Goal: Check status: Check status

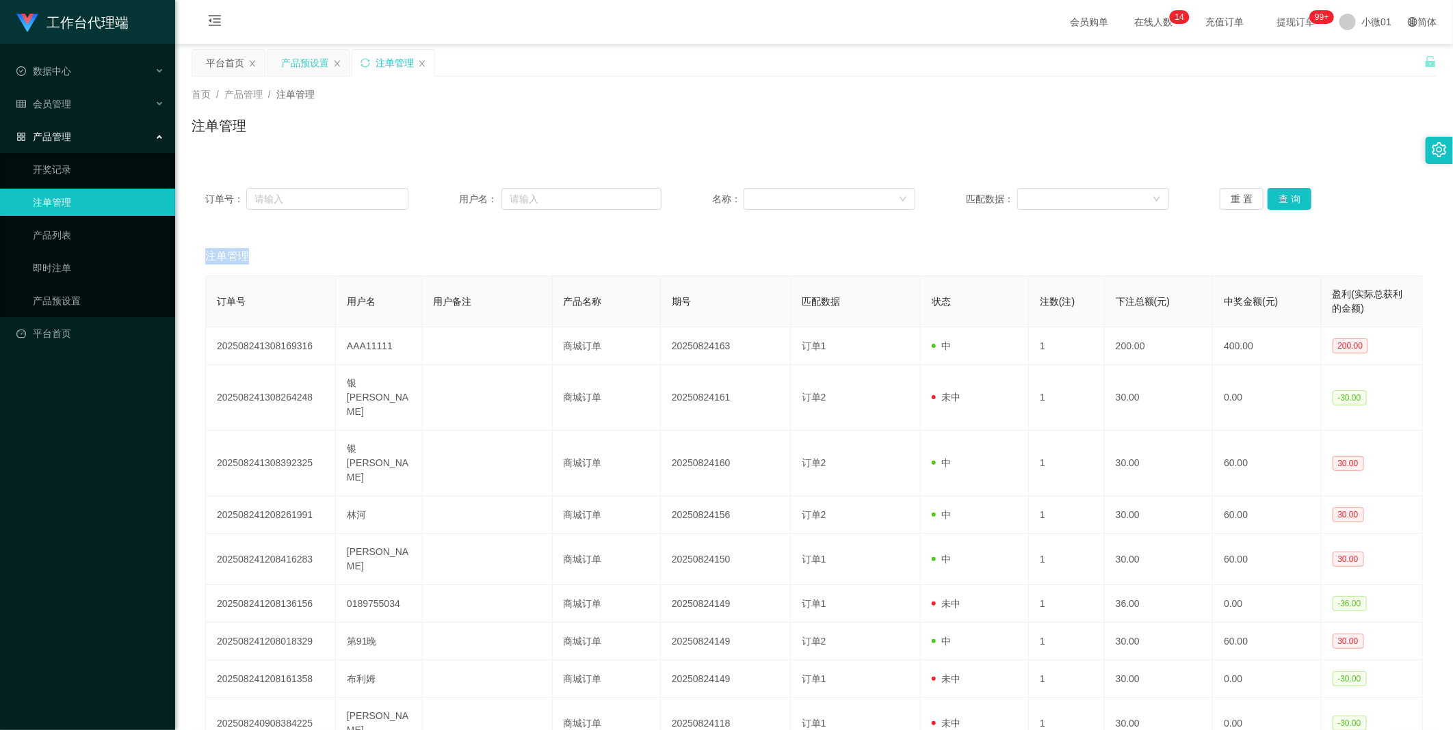
click at [296, 51] on div "产品预设置" at bounding box center [305, 63] width 48 height 26
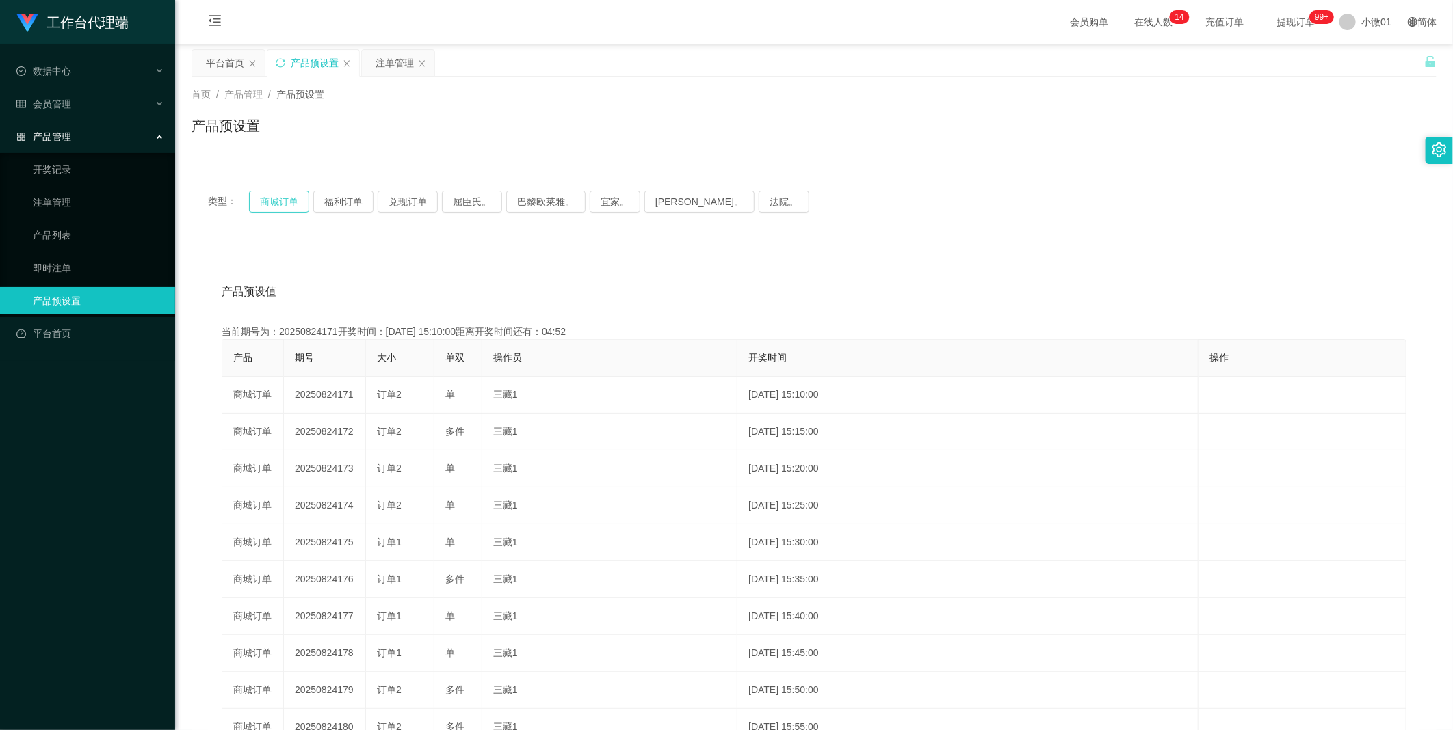
drag, startPoint x: 275, startPoint y: 201, endPoint x: 287, endPoint y: 199, distance: 12.5
click at [275, 201] on button "商城订单" at bounding box center [279, 202] width 60 height 22
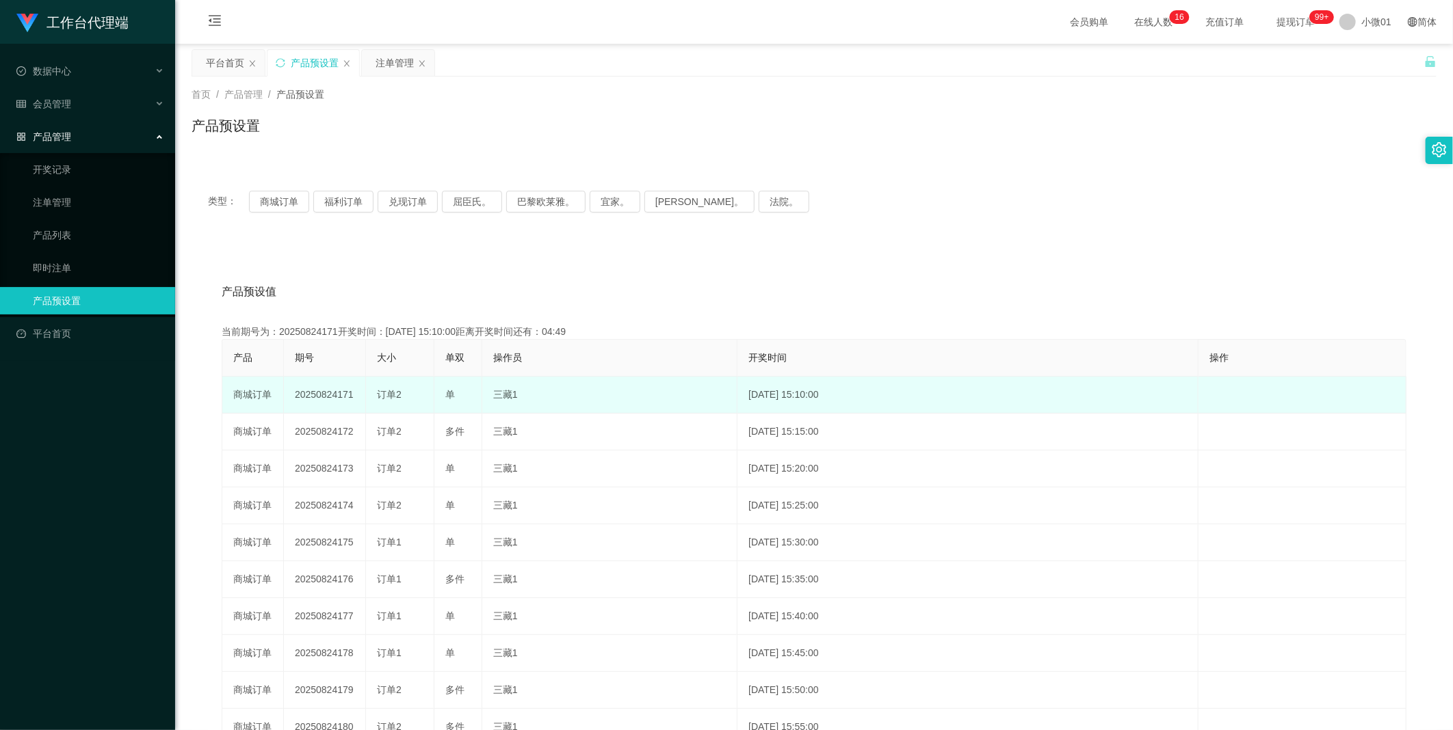
click at [303, 391] on td "20250824171" at bounding box center [325, 395] width 82 height 37
copy td "20250824171"
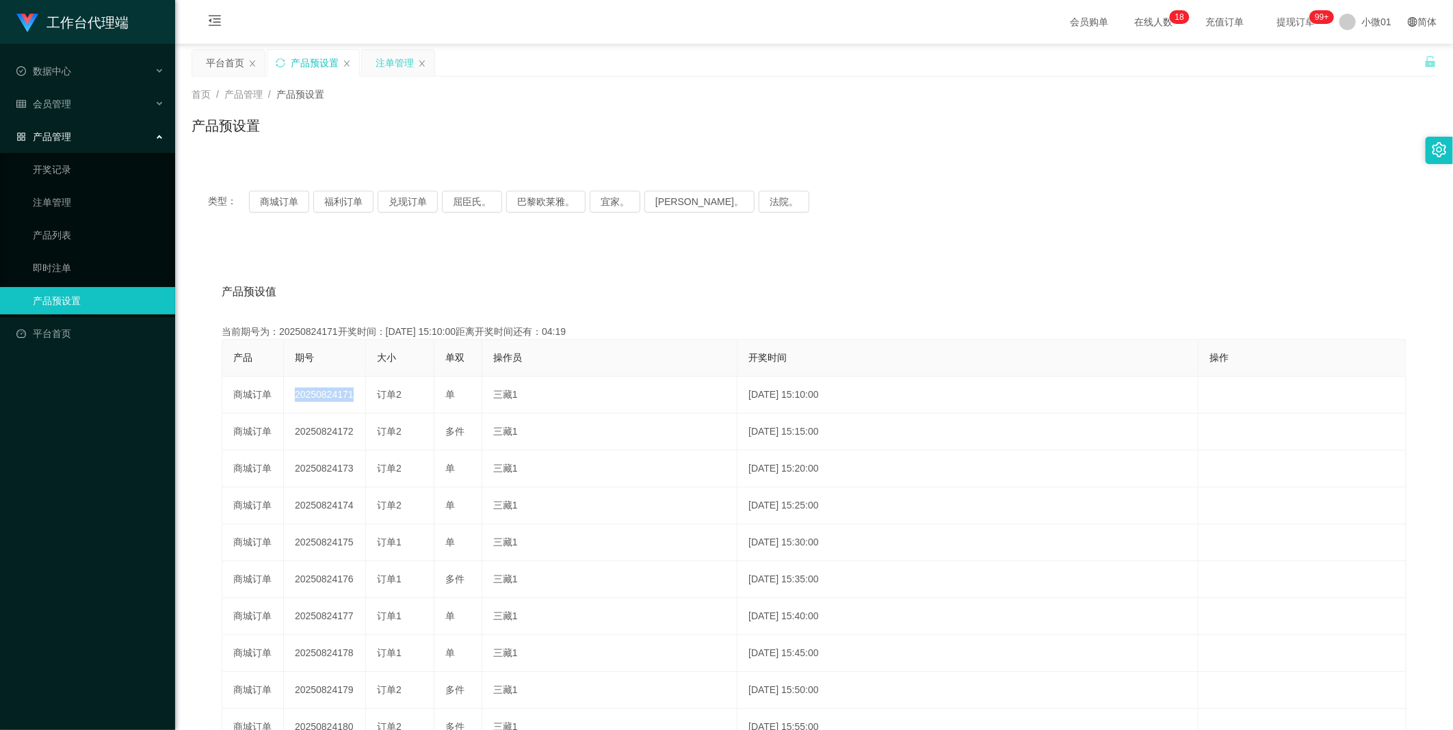
drag, startPoint x: 395, startPoint y: 63, endPoint x: 432, endPoint y: 72, distance: 38.0
click at [395, 63] on div "注单管理" at bounding box center [394, 63] width 38 height 26
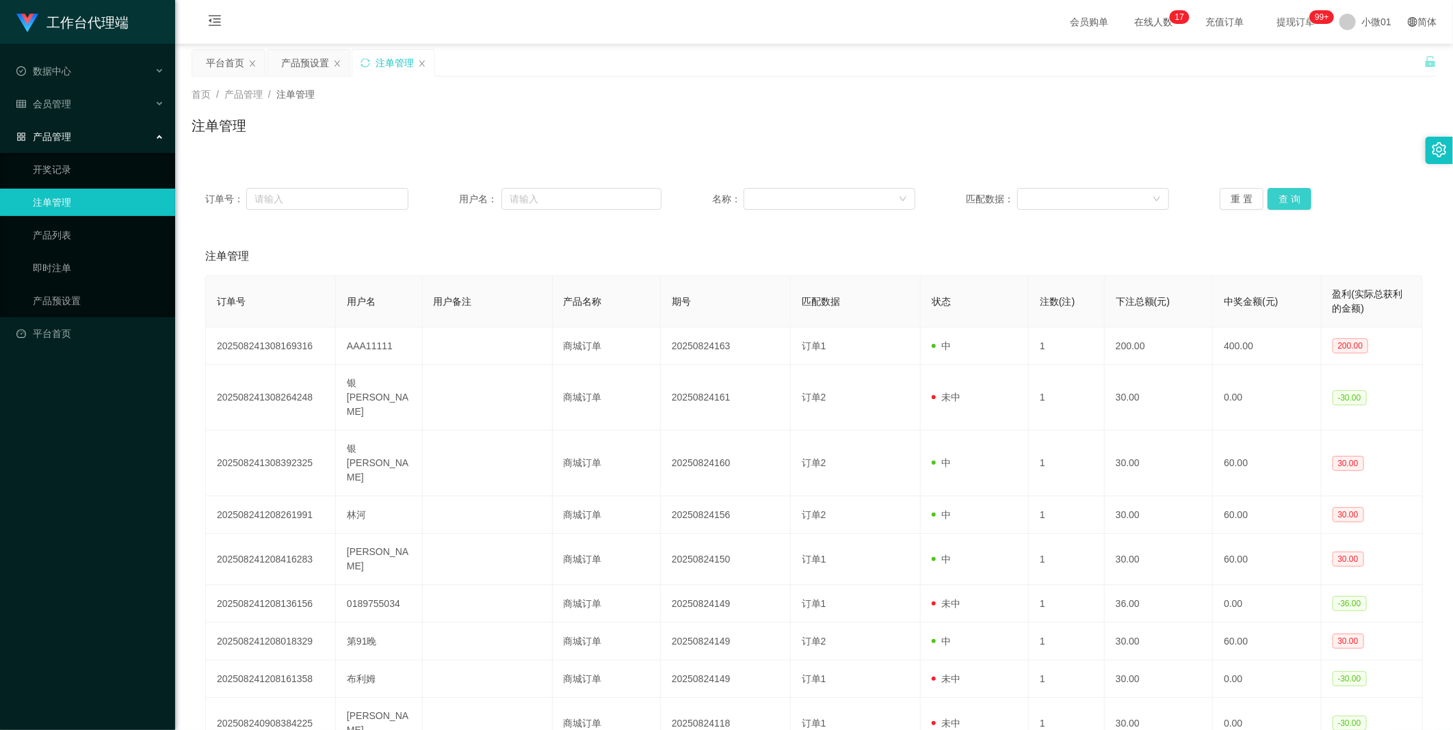
click at [1287, 193] on button "查 询" at bounding box center [1289, 199] width 44 height 22
click at [1287, 193] on div "重 置 查 询" at bounding box center [1320, 199] width 203 height 22
click at [1287, 193] on button "查 询" at bounding box center [1296, 199] width 59 height 22
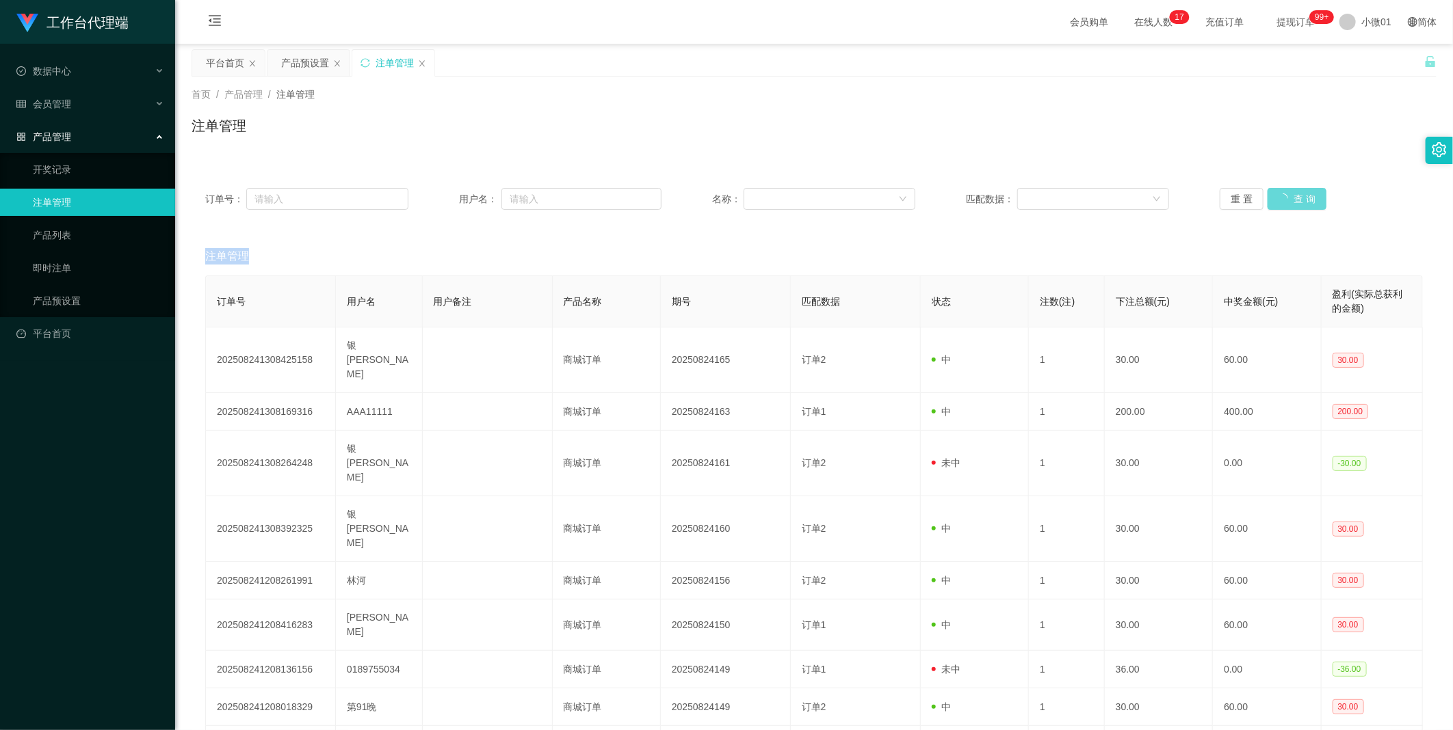
click at [1287, 193] on div "重 置 查 询" at bounding box center [1320, 199] width 203 height 22
click at [1287, 193] on button "查 询" at bounding box center [1289, 199] width 44 height 22
click at [1287, 193] on div "重 置 查 询" at bounding box center [1320, 199] width 203 height 22
click at [1287, 193] on button "查 询" at bounding box center [1289, 199] width 44 height 22
click at [1287, 193] on div "重 置 查 询" at bounding box center [1320, 199] width 203 height 22
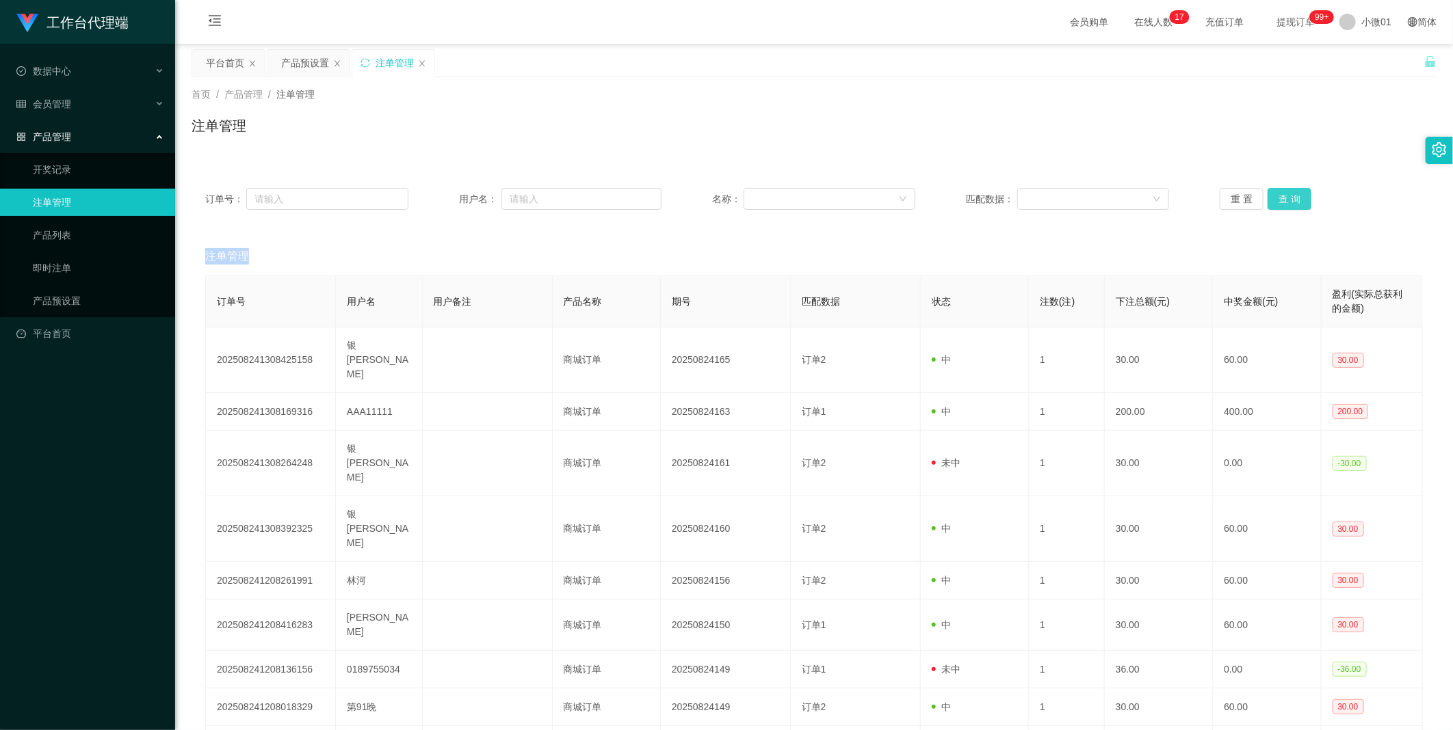
click at [1287, 193] on button "查 询" at bounding box center [1289, 199] width 44 height 22
click at [1268, 193] on button "查 询" at bounding box center [1289, 199] width 44 height 22
click at [1268, 193] on div "重 置 查 询" at bounding box center [1320, 199] width 203 height 22
click at [1268, 193] on button "查 询" at bounding box center [1289, 199] width 44 height 22
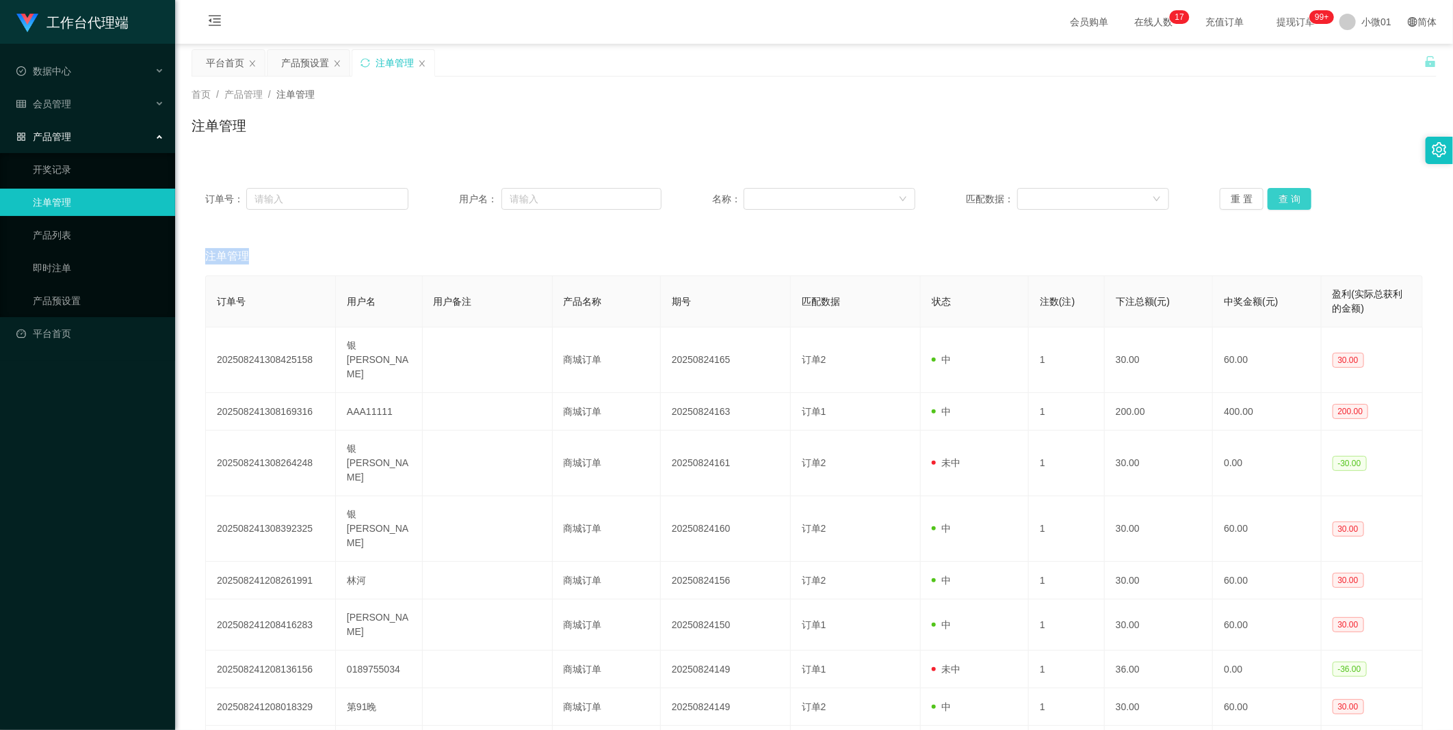
click at [1268, 193] on button "查 询" at bounding box center [1289, 199] width 44 height 22
click at [1268, 193] on div "重 置 查 询" at bounding box center [1320, 199] width 203 height 22
click at [1268, 193] on button "查 询" at bounding box center [1289, 199] width 44 height 22
click at [1268, 193] on div "重 置 查 询" at bounding box center [1320, 199] width 203 height 22
click at [1268, 193] on button "查 询" at bounding box center [1289, 199] width 44 height 22
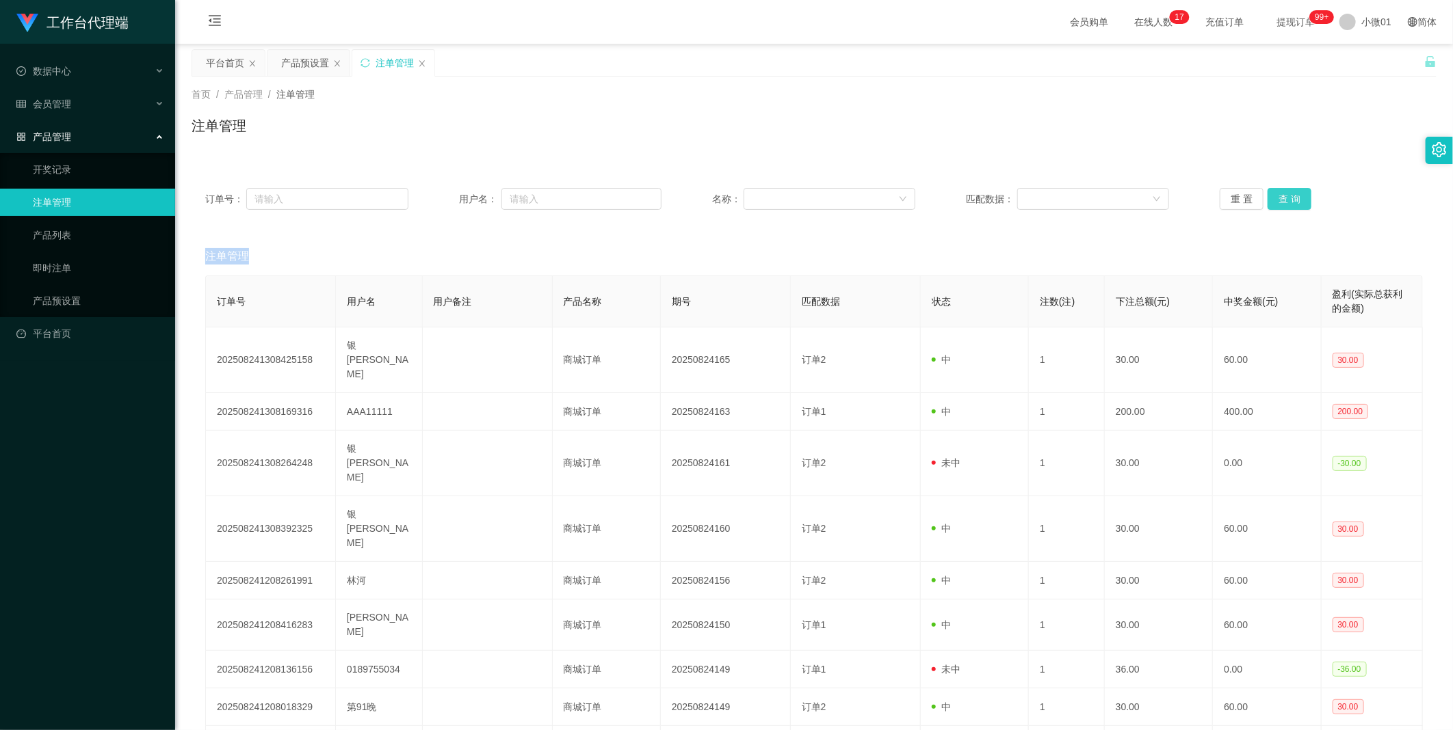
click at [1268, 193] on button "查 询" at bounding box center [1289, 199] width 44 height 22
click at [1268, 193] on div "重 置 查 询" at bounding box center [1320, 199] width 203 height 22
click at [1268, 193] on button "查 询" at bounding box center [1289, 199] width 44 height 22
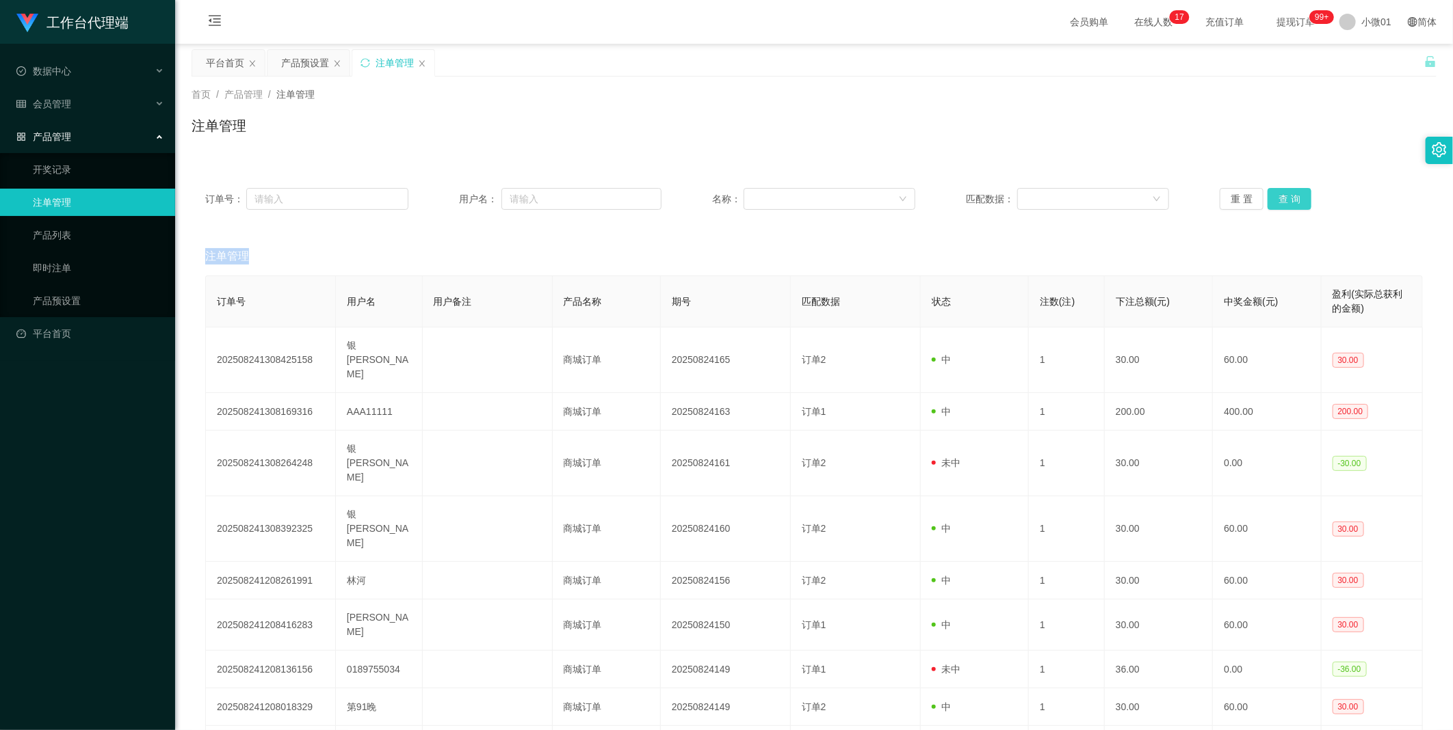
click at [1268, 193] on div "重 置 查 询" at bounding box center [1320, 199] width 203 height 22
click at [1268, 193] on button "查 询" at bounding box center [1289, 199] width 44 height 22
click at [1268, 193] on div "重 置 查 询" at bounding box center [1320, 199] width 203 height 22
click at [1268, 193] on button "查 询" at bounding box center [1289, 199] width 44 height 22
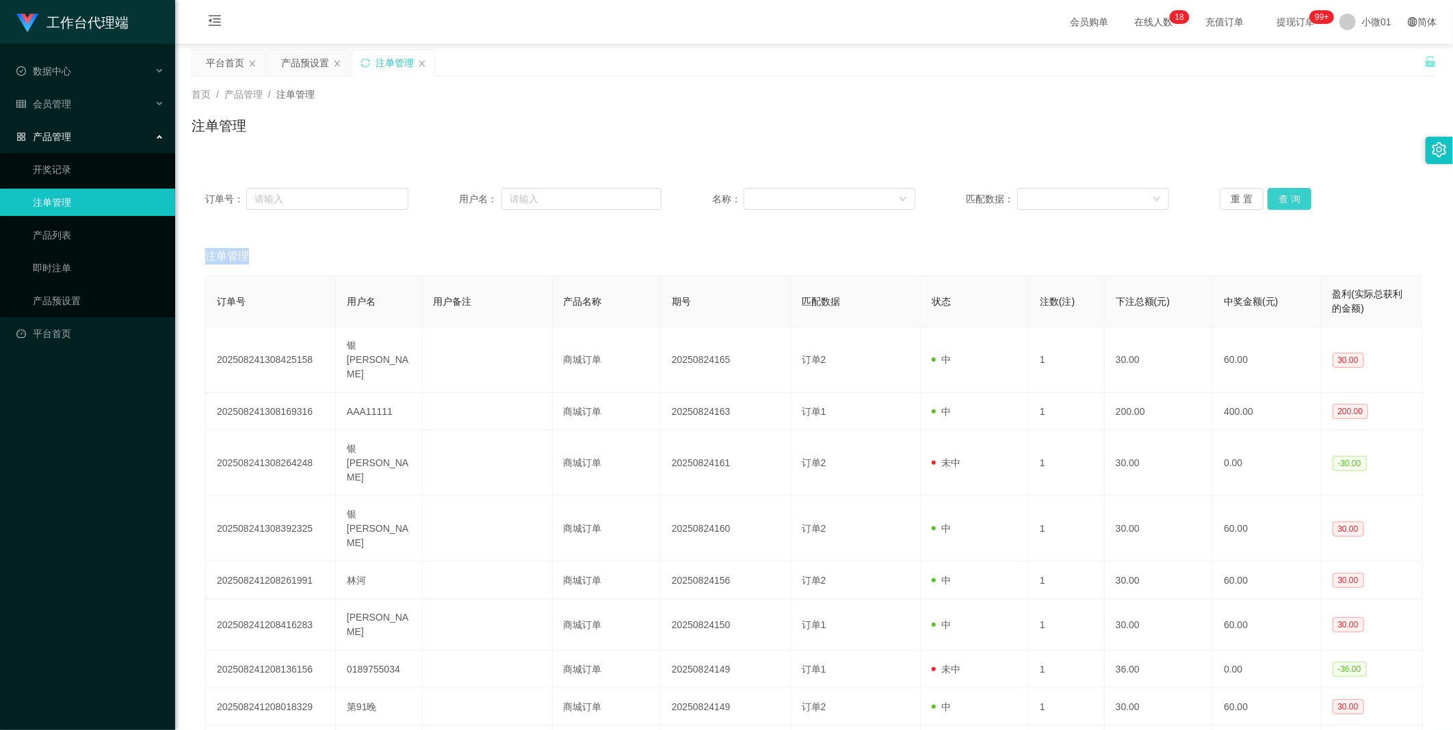
click at [1268, 193] on button "查 询" at bounding box center [1289, 199] width 44 height 22
click at [1268, 193] on div "重 置 查 询" at bounding box center [1320, 199] width 203 height 22
click at [1268, 193] on button "查 询" at bounding box center [1289, 199] width 44 height 22
click at [1281, 196] on button "查 询" at bounding box center [1289, 199] width 44 height 22
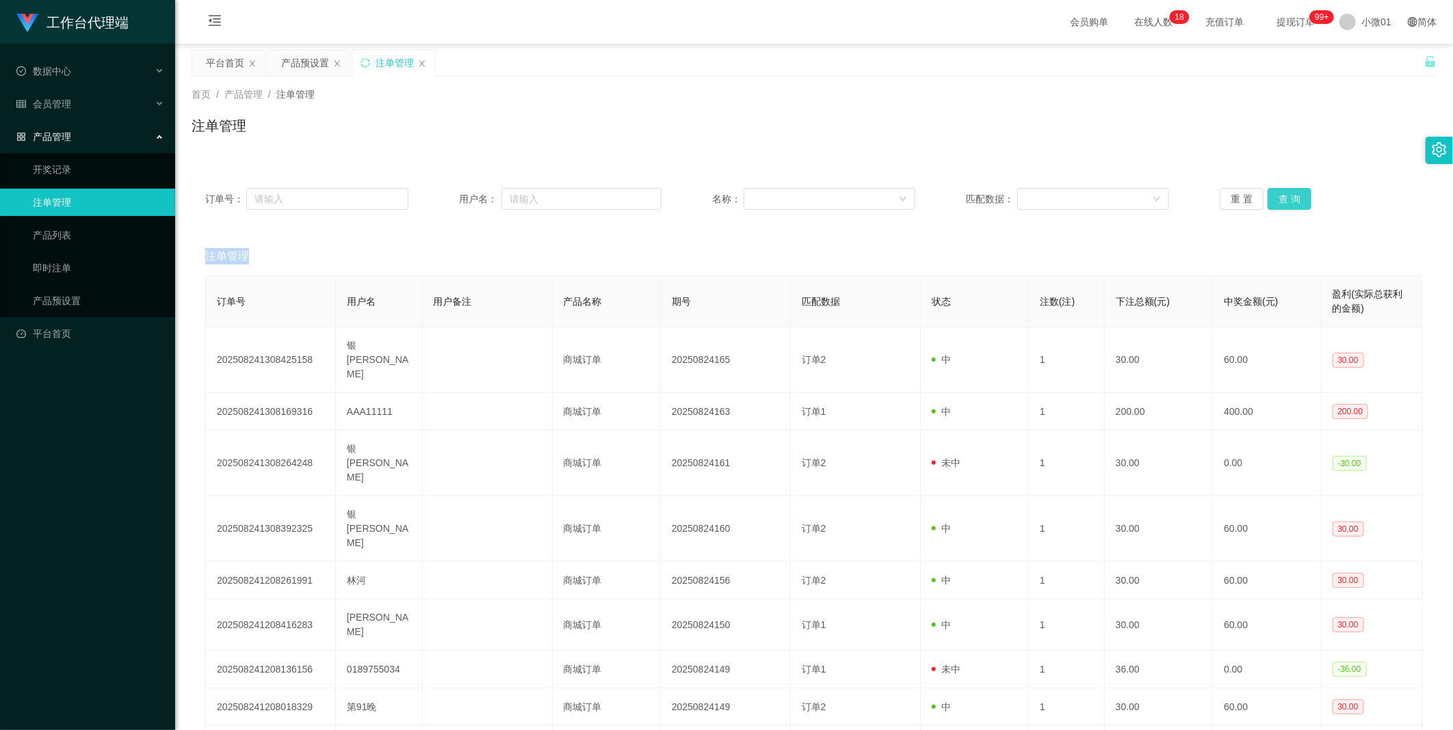
click at [1281, 196] on button "查 询" at bounding box center [1289, 199] width 44 height 22
click at [1281, 196] on div "重 置 查 询" at bounding box center [1320, 199] width 203 height 22
click at [1281, 196] on button "查 询" at bounding box center [1289, 199] width 44 height 22
click at [1281, 196] on div "重 置 查 询" at bounding box center [1320, 199] width 203 height 22
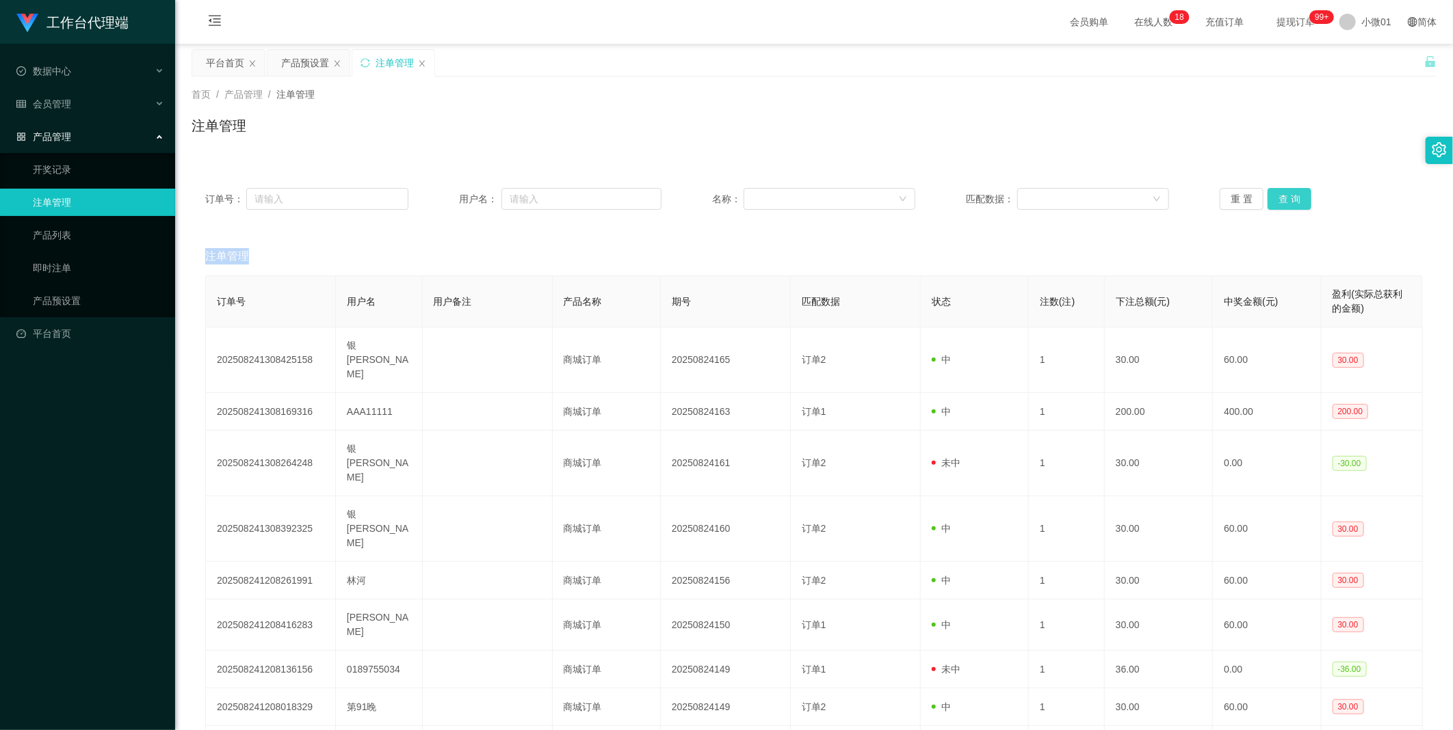
click at [1281, 196] on button "查 询" at bounding box center [1289, 199] width 44 height 22
click at [1281, 196] on div "重 置 查 询" at bounding box center [1320, 199] width 203 height 22
click at [1281, 196] on button "查 询" at bounding box center [1289, 199] width 44 height 22
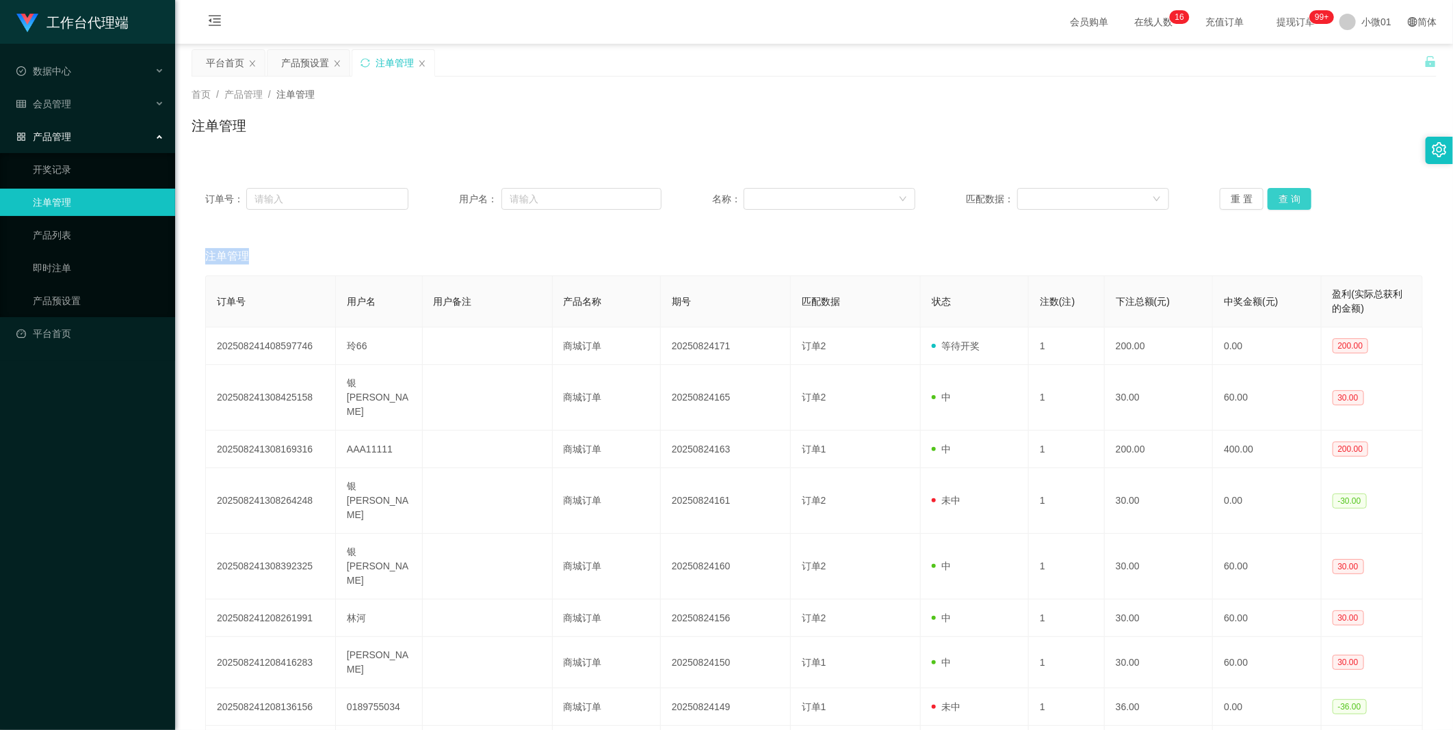
click at [1276, 202] on button "查 询" at bounding box center [1289, 199] width 44 height 22
click at [1276, 202] on div "重 置 查 询" at bounding box center [1320, 199] width 203 height 22
drag, startPoint x: 292, startPoint y: 74, endPoint x: 296, endPoint y: 59, distance: 15.6
click at [292, 73] on div "产品预设置" at bounding box center [305, 63] width 48 height 26
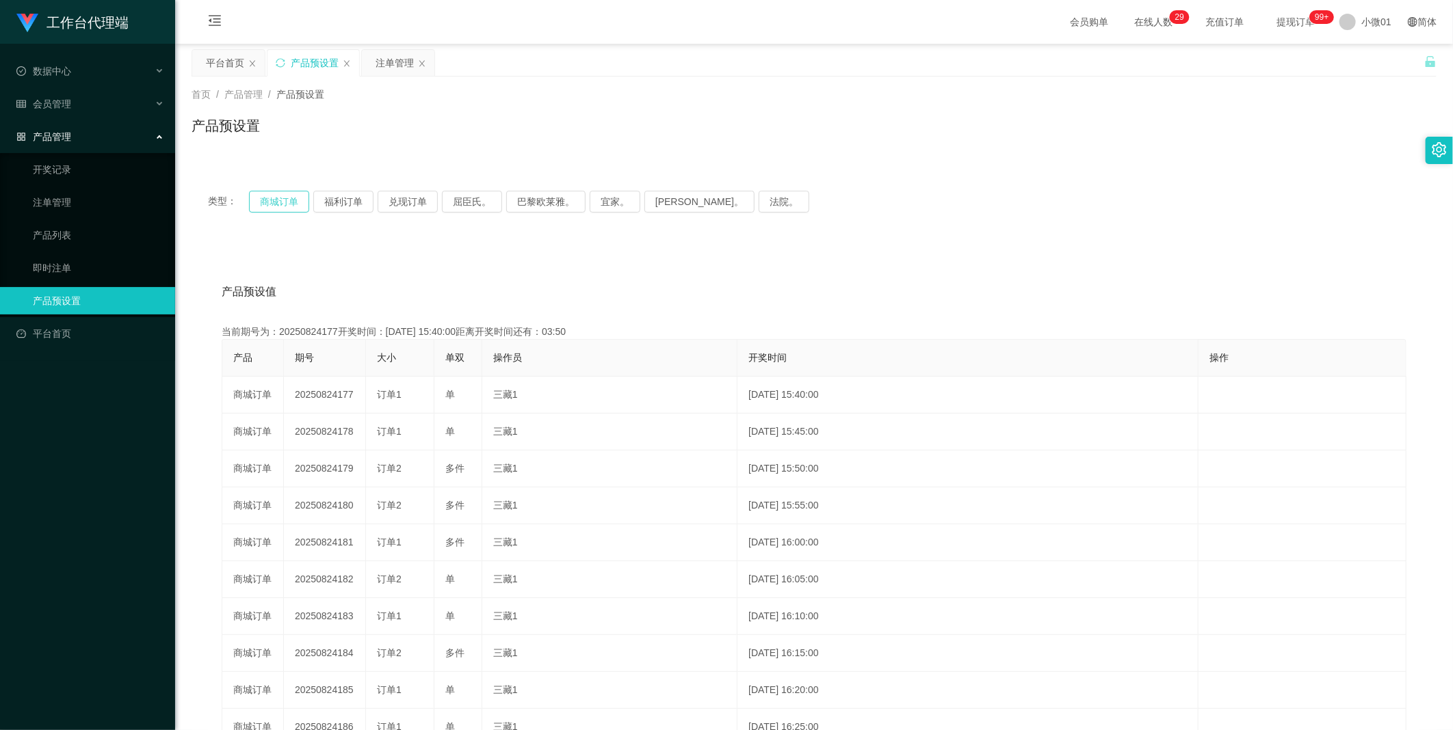
drag, startPoint x: 284, startPoint y: 196, endPoint x: 292, endPoint y: 197, distance: 7.6
click at [284, 196] on button "商城订单" at bounding box center [279, 202] width 60 height 22
click at [323, 199] on button "福利订单" at bounding box center [343, 202] width 60 height 22
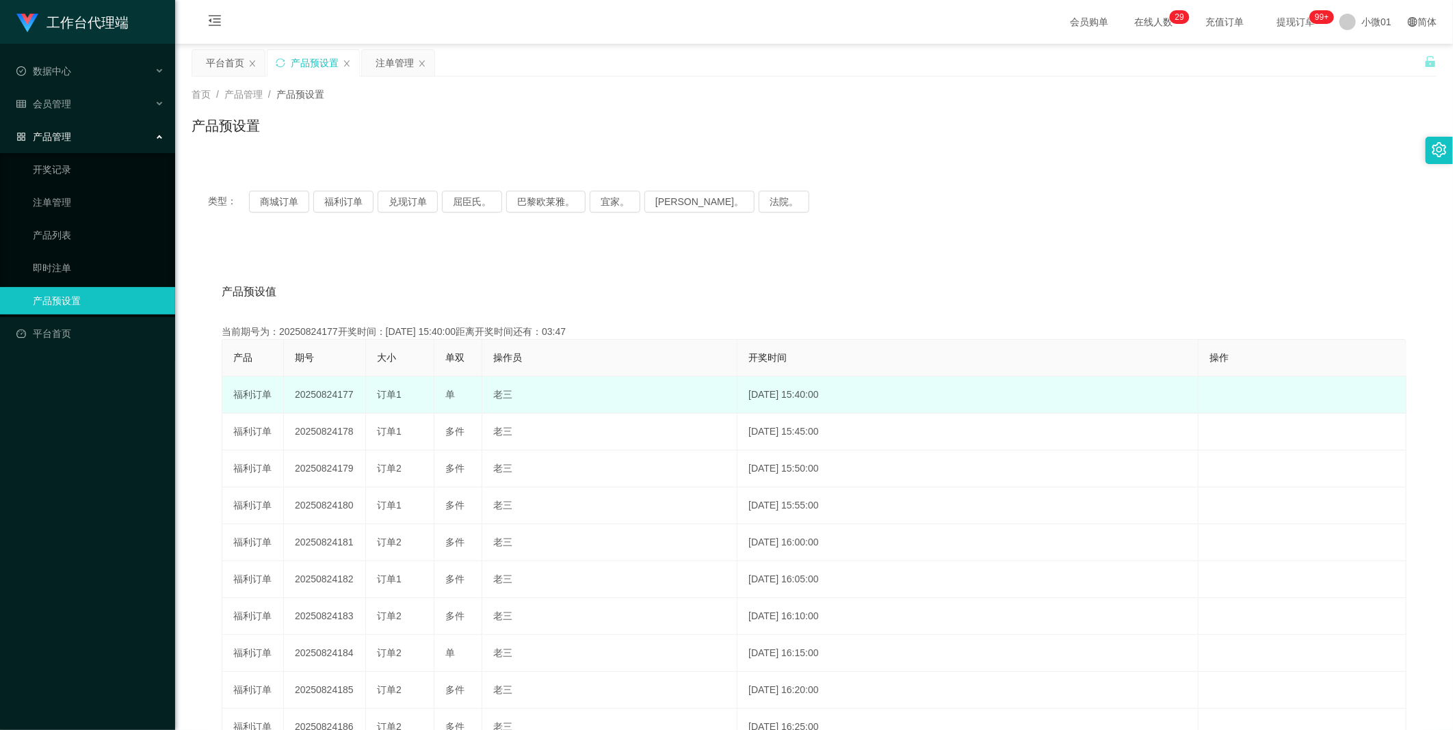
click at [313, 393] on td "20250824177" at bounding box center [325, 395] width 82 height 37
copy td "20250824177"
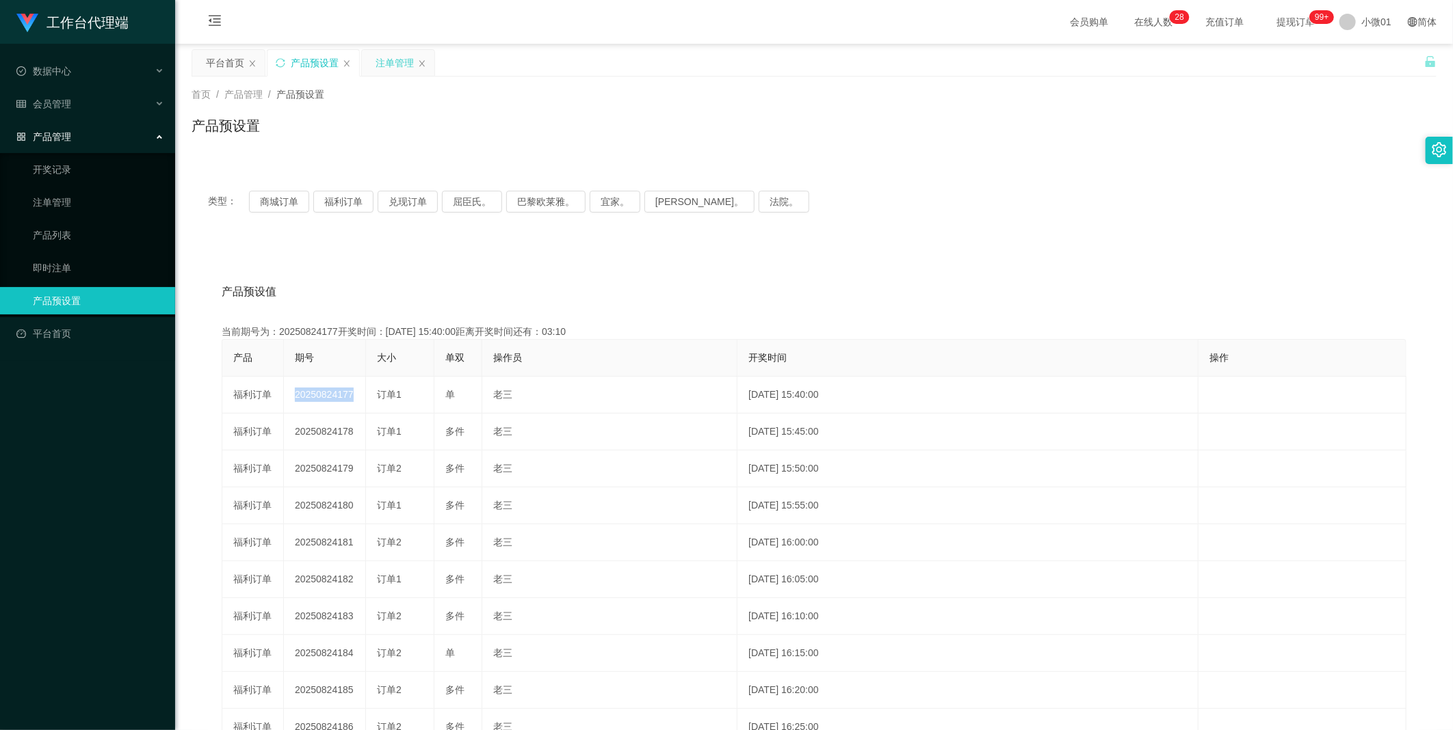
click at [380, 66] on div "注单管理" at bounding box center [394, 63] width 38 height 26
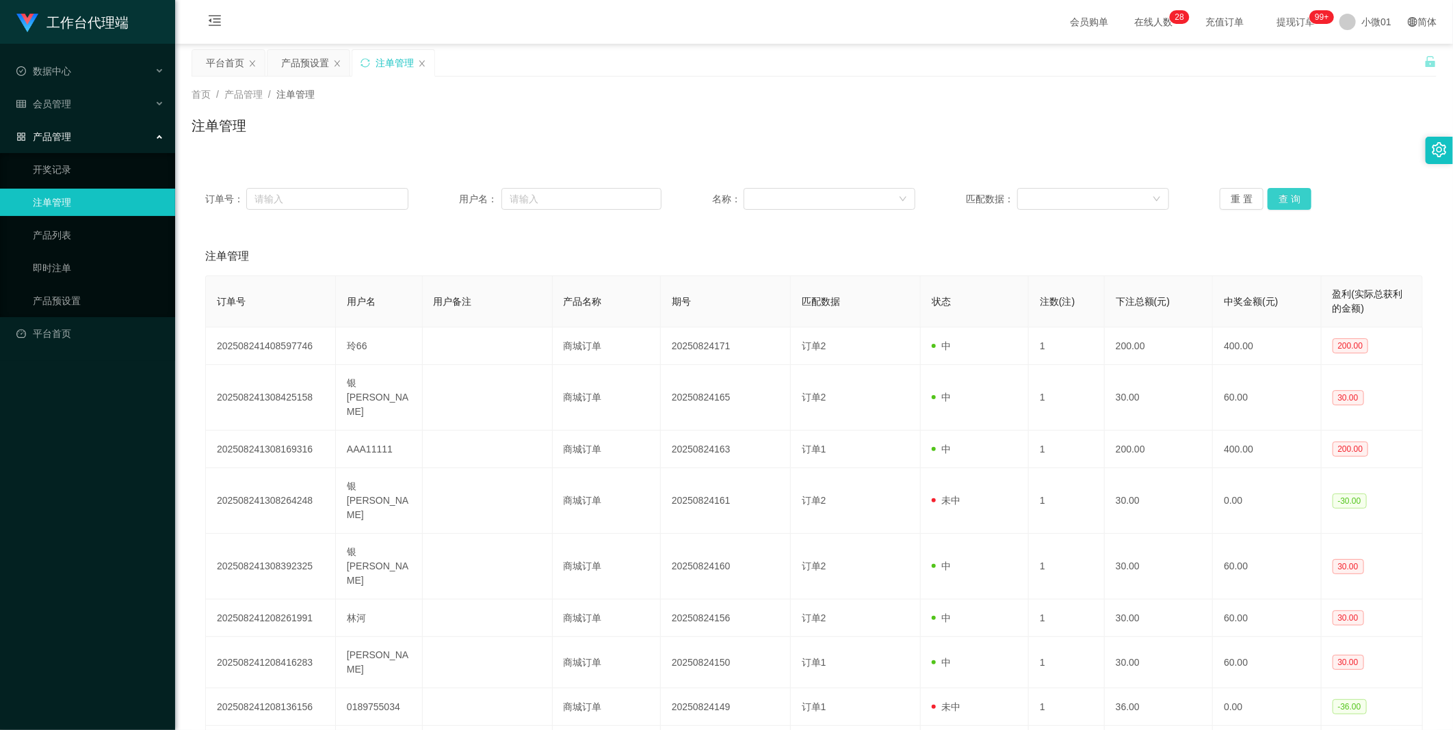
click at [1280, 200] on button "查 询" at bounding box center [1289, 199] width 44 height 22
click at [1280, 200] on div "重 置 查 询" at bounding box center [1320, 199] width 203 height 22
click at [1280, 200] on button "查 询" at bounding box center [1289, 199] width 44 height 22
click at [1280, 200] on div "重 置 查 询" at bounding box center [1320, 199] width 203 height 22
click at [1280, 200] on button "查 询" at bounding box center [1289, 199] width 44 height 22
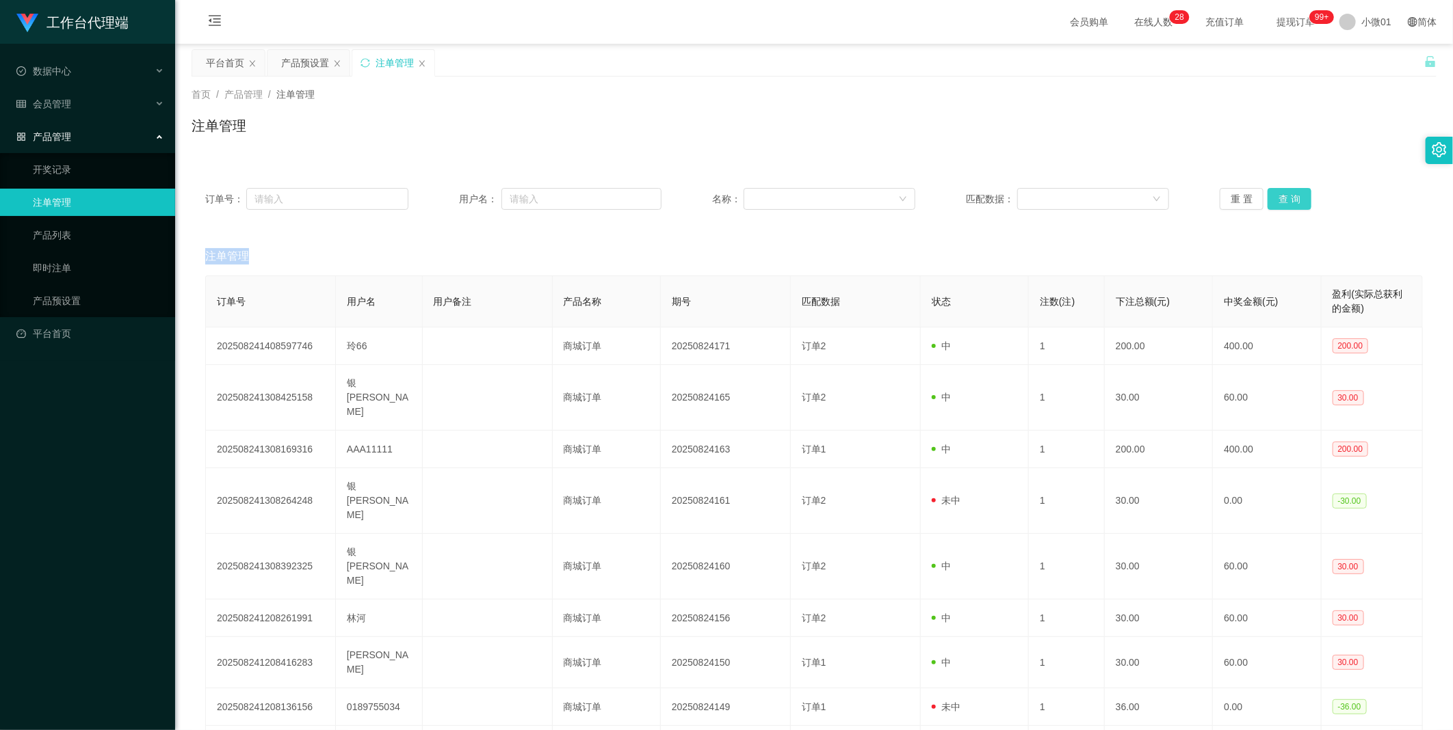
click at [1280, 200] on div "重 置 查 询" at bounding box center [1320, 199] width 203 height 22
click at [1280, 200] on button "查 询" at bounding box center [1289, 199] width 44 height 22
click at [1280, 200] on div "重 置 查 询" at bounding box center [1320, 199] width 203 height 22
click at [1280, 200] on button "查 询" at bounding box center [1289, 199] width 44 height 22
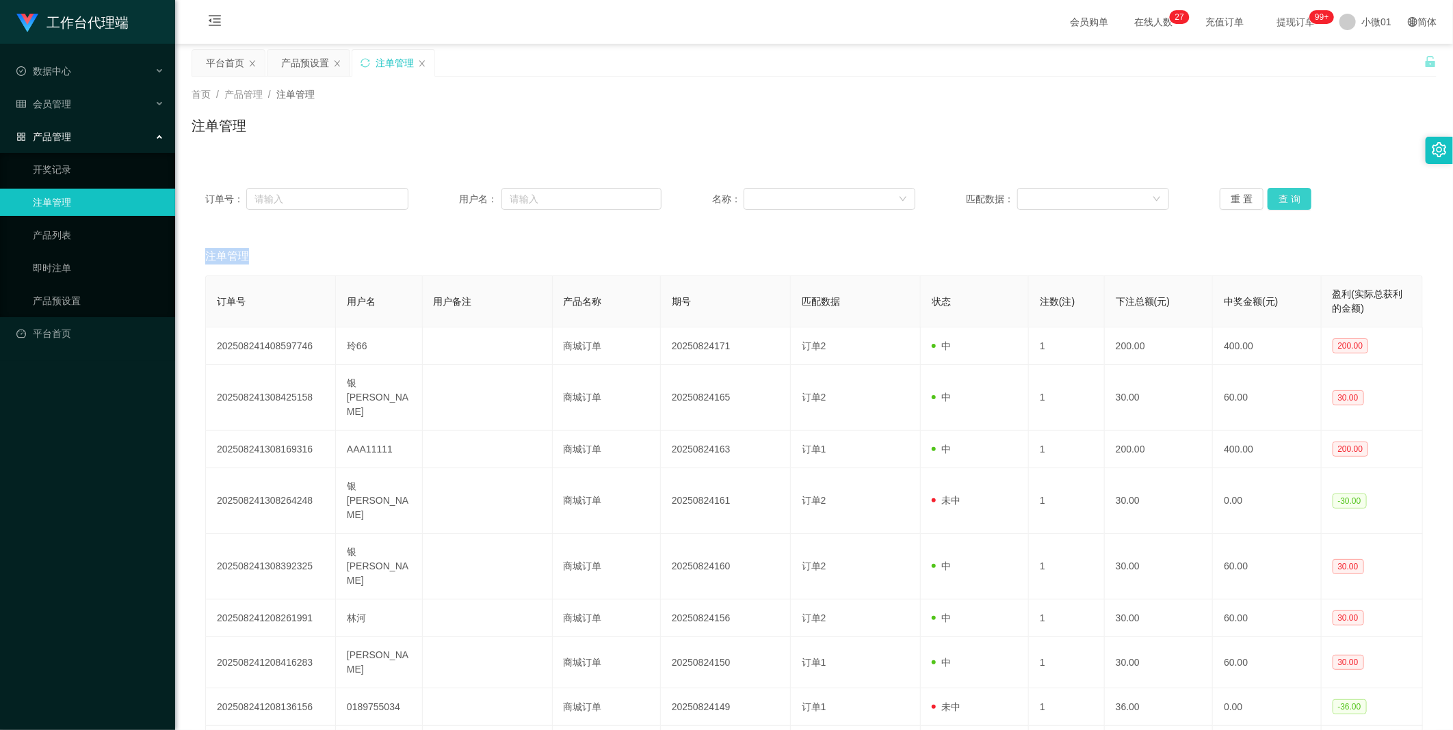
click at [1280, 200] on button "查 询" at bounding box center [1289, 199] width 44 height 22
click at [1280, 200] on button "查 询" at bounding box center [1296, 199] width 59 height 22
click at [1280, 200] on button "查 询" at bounding box center [1289, 199] width 44 height 22
click at [1280, 200] on button "查 询" at bounding box center [1296, 199] width 59 height 22
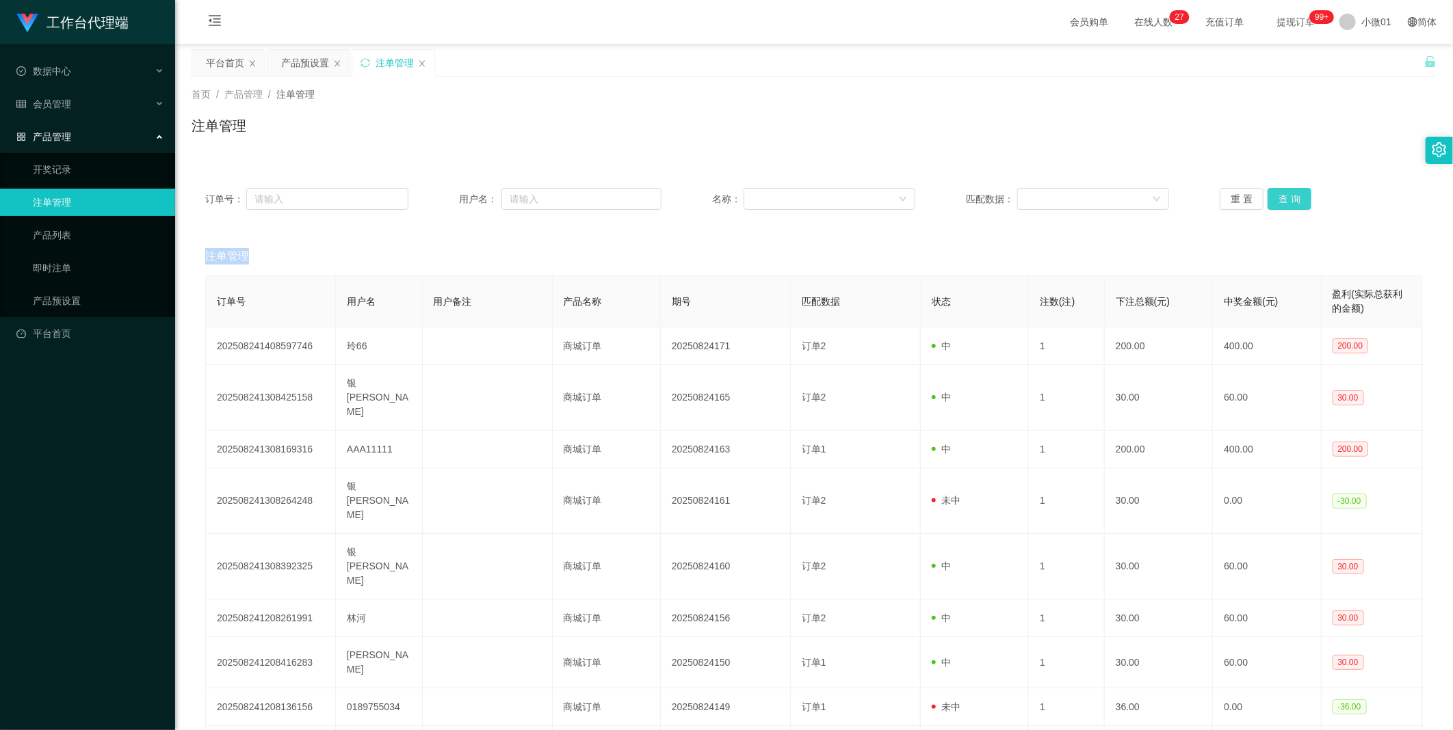
click at [1280, 200] on button "查 询" at bounding box center [1289, 199] width 44 height 22
click at [1280, 200] on div "重 置 查 询" at bounding box center [1320, 199] width 203 height 22
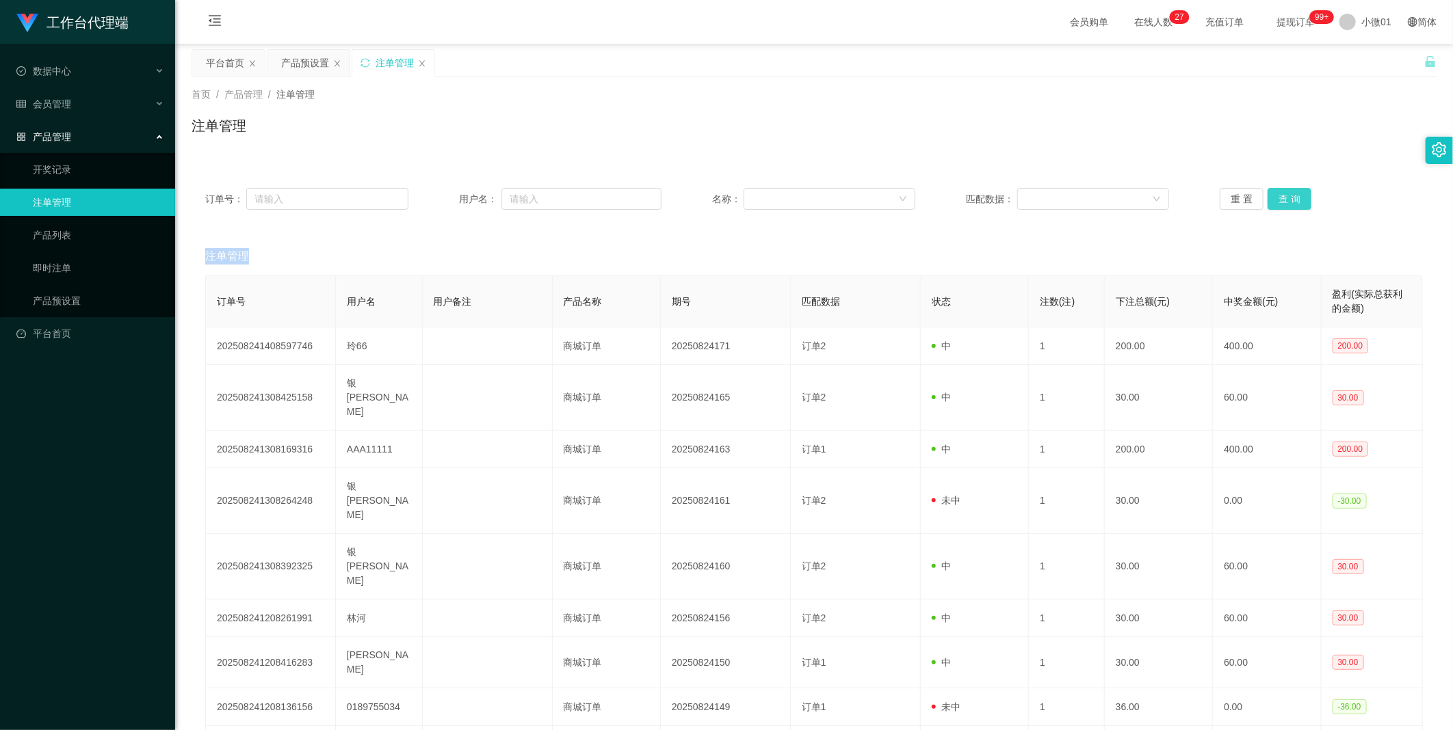
click at [1280, 200] on button "查 询" at bounding box center [1289, 199] width 44 height 22
click at [1280, 200] on button "查 询" at bounding box center [1296, 199] width 59 height 22
click at [1280, 200] on div "重 置 查 询" at bounding box center [1320, 199] width 203 height 22
click at [1280, 200] on button "查 询" at bounding box center [1289, 199] width 44 height 22
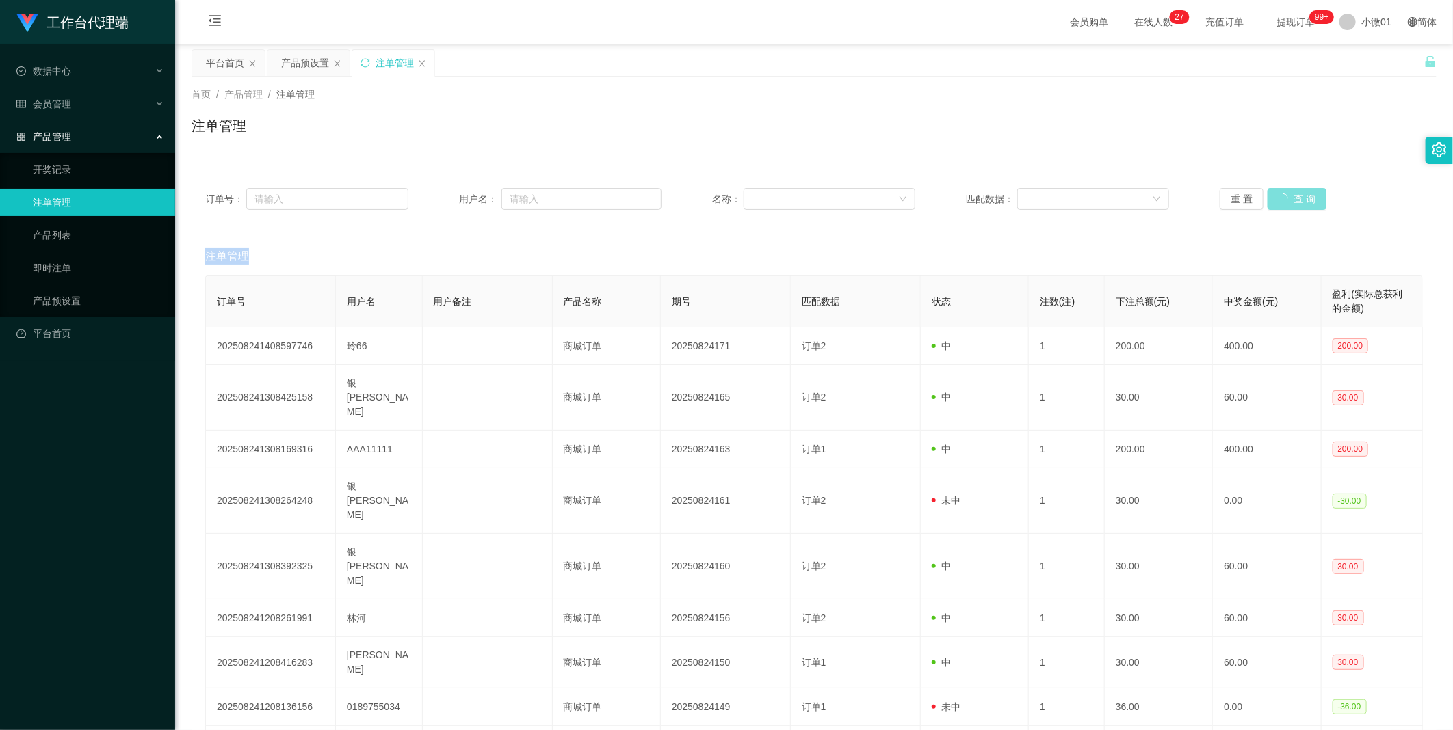
click at [1280, 200] on div "重 置 查 询" at bounding box center [1320, 199] width 203 height 22
click at [1280, 200] on button "查 询" at bounding box center [1289, 199] width 44 height 22
click at [1280, 200] on div "重 置 查 询" at bounding box center [1320, 199] width 203 height 22
click at [1280, 200] on button "查 询" at bounding box center [1289, 199] width 44 height 22
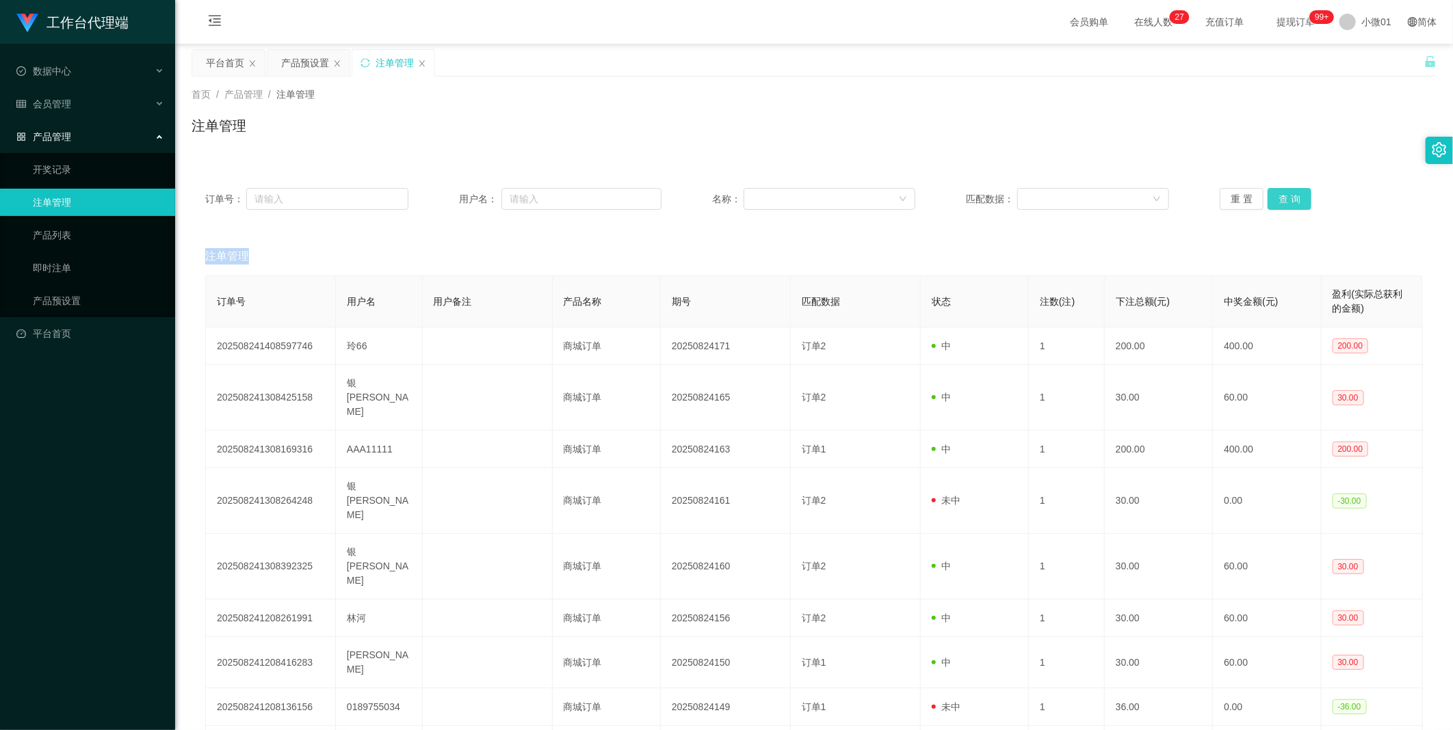
click at [1280, 200] on div "重 置 查 询" at bounding box center [1320, 199] width 203 height 22
click at [1280, 200] on button "查 询" at bounding box center [1289, 199] width 44 height 22
click at [1280, 200] on button "查 询" at bounding box center [1296, 199] width 59 height 22
click at [1280, 200] on button "查 询" at bounding box center [1289, 199] width 44 height 22
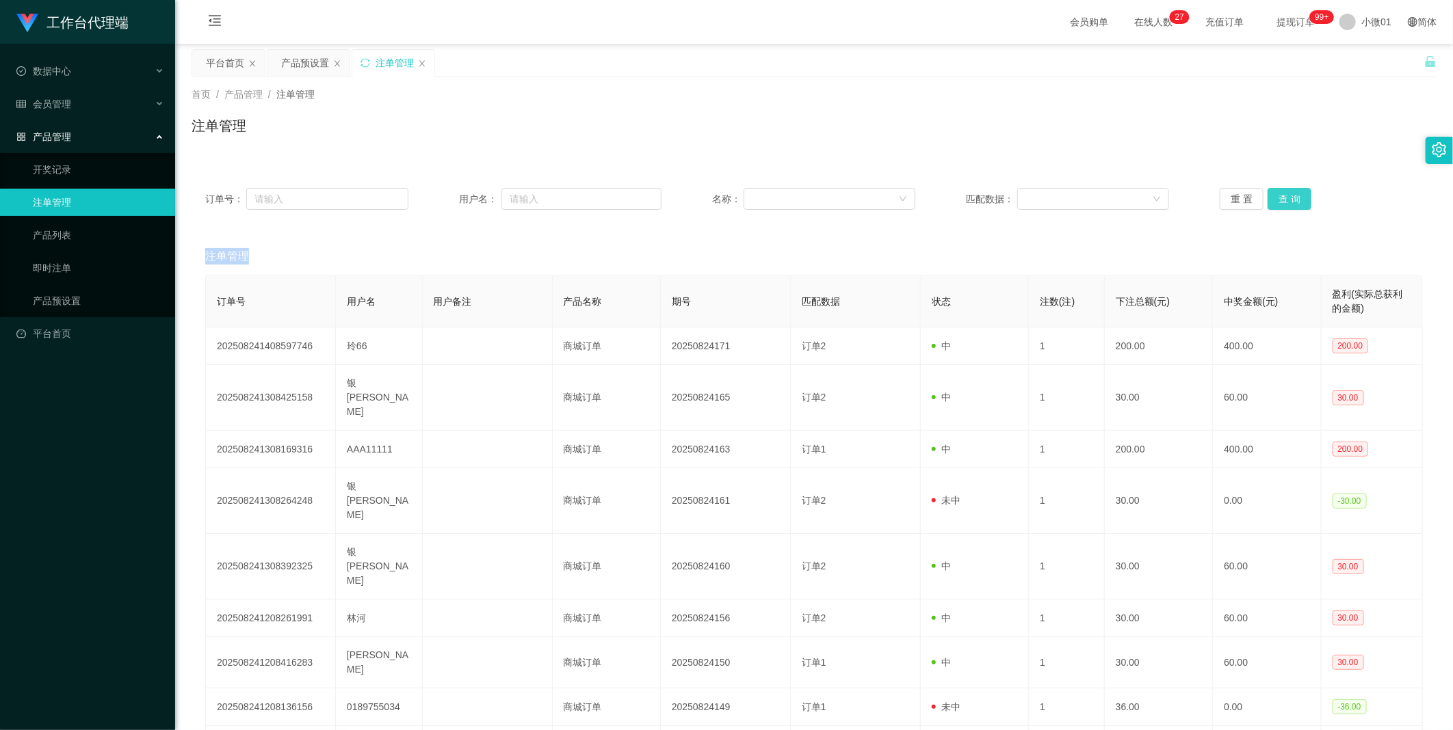
click at [1280, 200] on button "查 询" at bounding box center [1289, 199] width 44 height 22
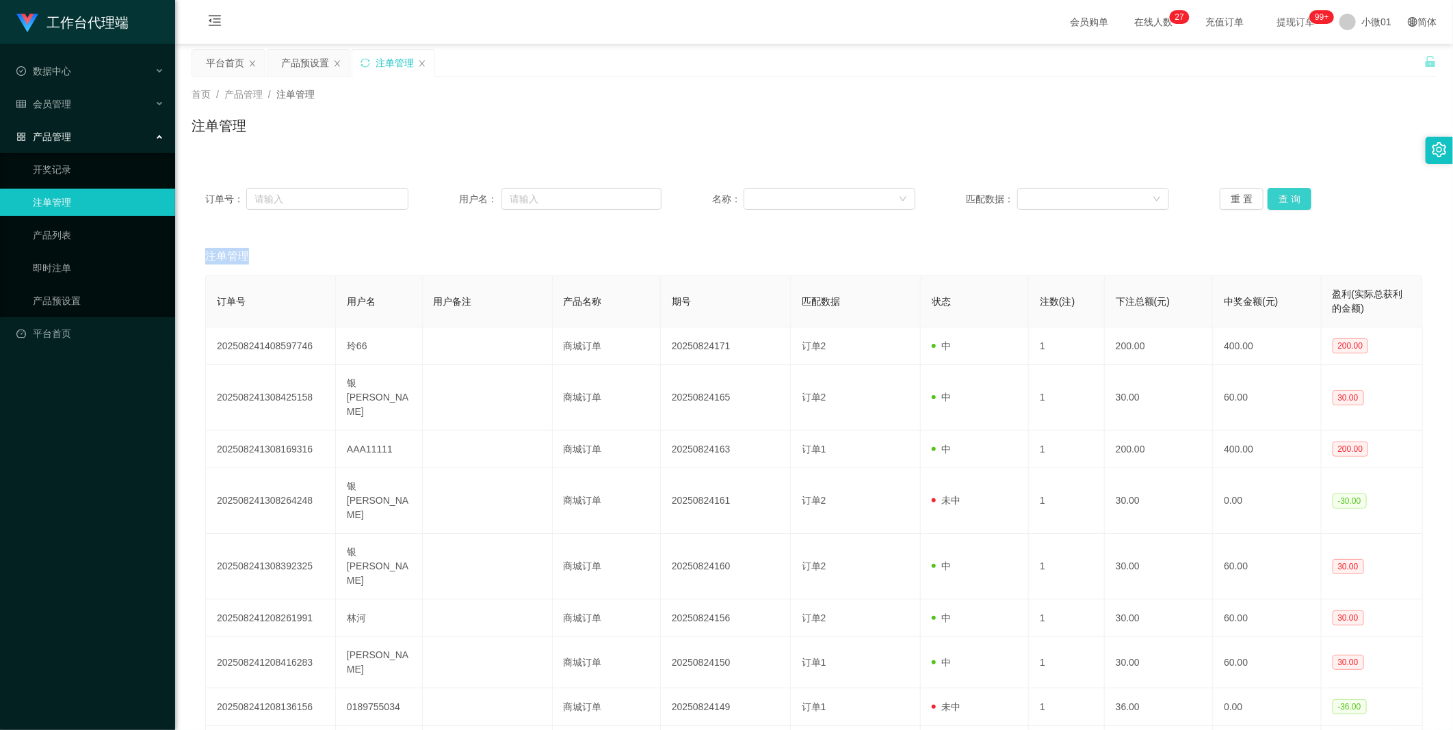
click at [1280, 200] on button "查 询" at bounding box center [1289, 199] width 44 height 22
click at [1280, 200] on button "查 询" at bounding box center [1296, 199] width 59 height 22
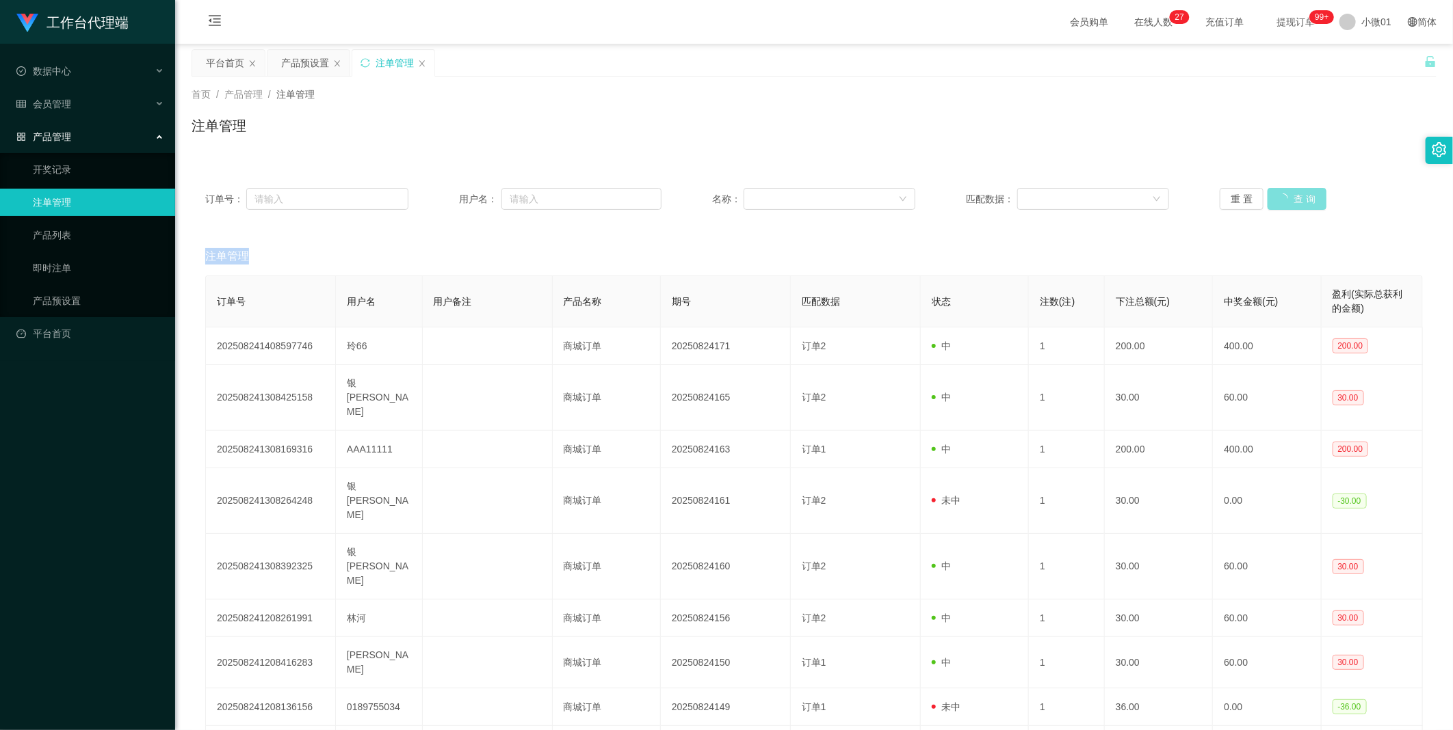
click at [1280, 200] on div "重 置 查 询" at bounding box center [1320, 199] width 203 height 22
click at [1280, 200] on button "查 询" at bounding box center [1289, 199] width 44 height 22
click at [1280, 200] on button "查 询" at bounding box center [1296, 199] width 59 height 22
click at [1280, 200] on button "查 询" at bounding box center [1289, 199] width 44 height 22
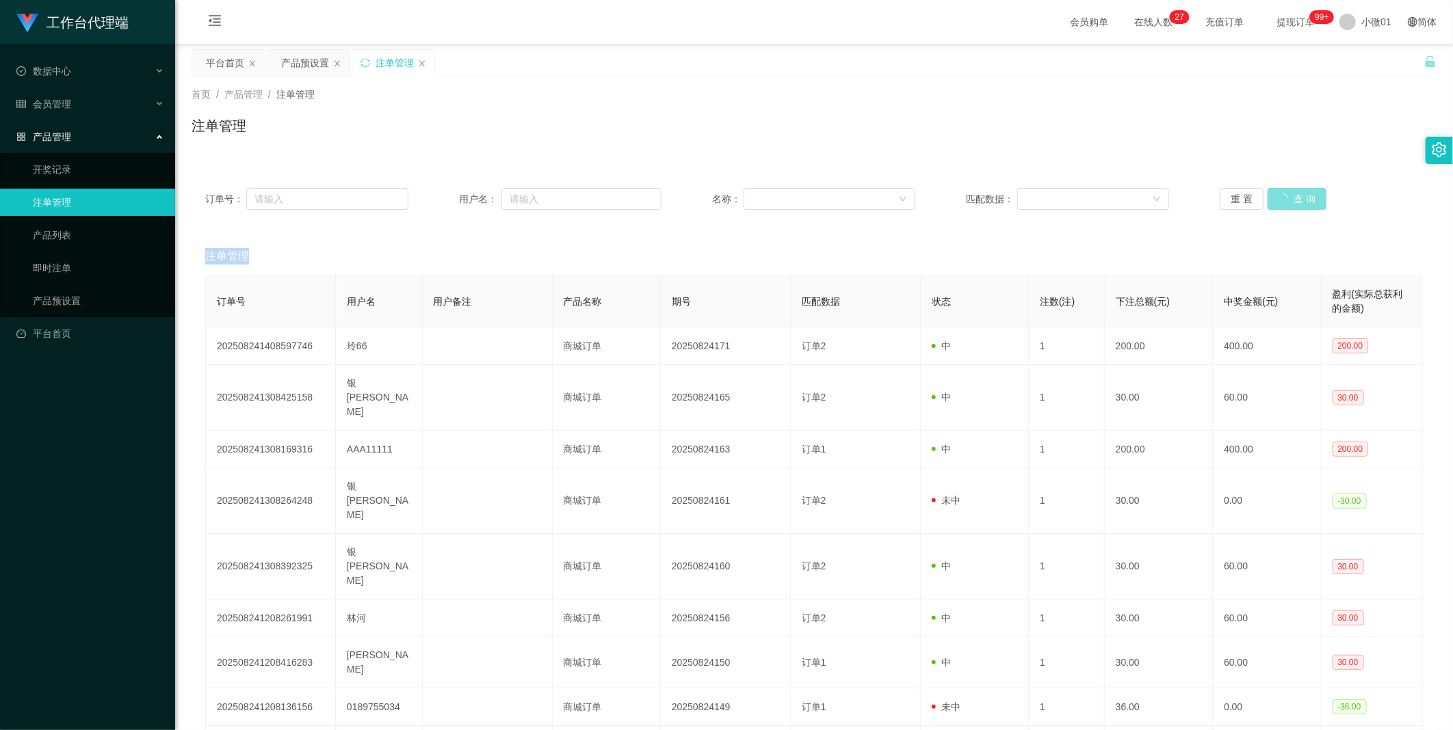
click at [1280, 200] on button "查 询" at bounding box center [1296, 199] width 59 height 22
click at [1280, 200] on button "查 询" at bounding box center [1289, 199] width 44 height 22
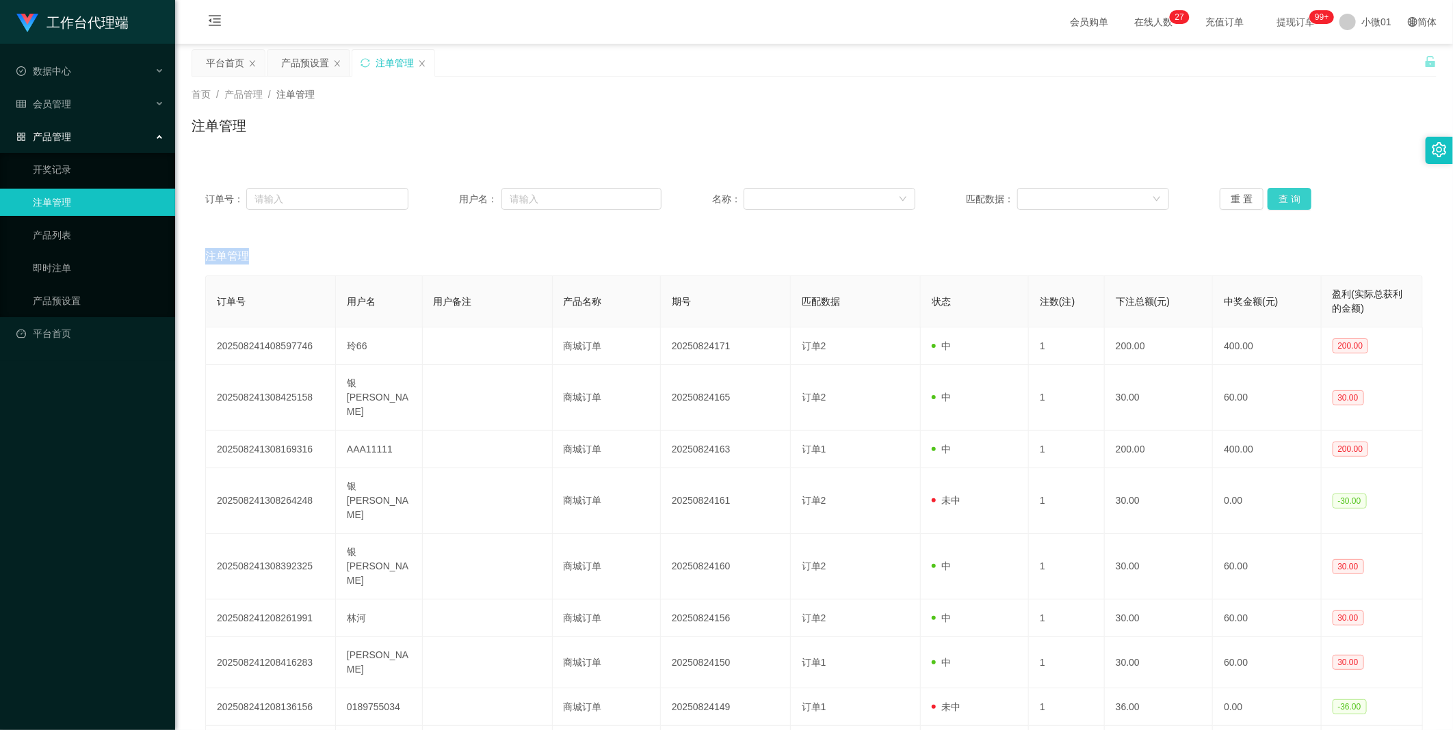
click at [1280, 200] on button "查 询" at bounding box center [1289, 199] width 44 height 22
click at [1280, 200] on button "查 询" at bounding box center [1296, 199] width 59 height 22
click at [1280, 200] on button "查 询" at bounding box center [1289, 199] width 44 height 22
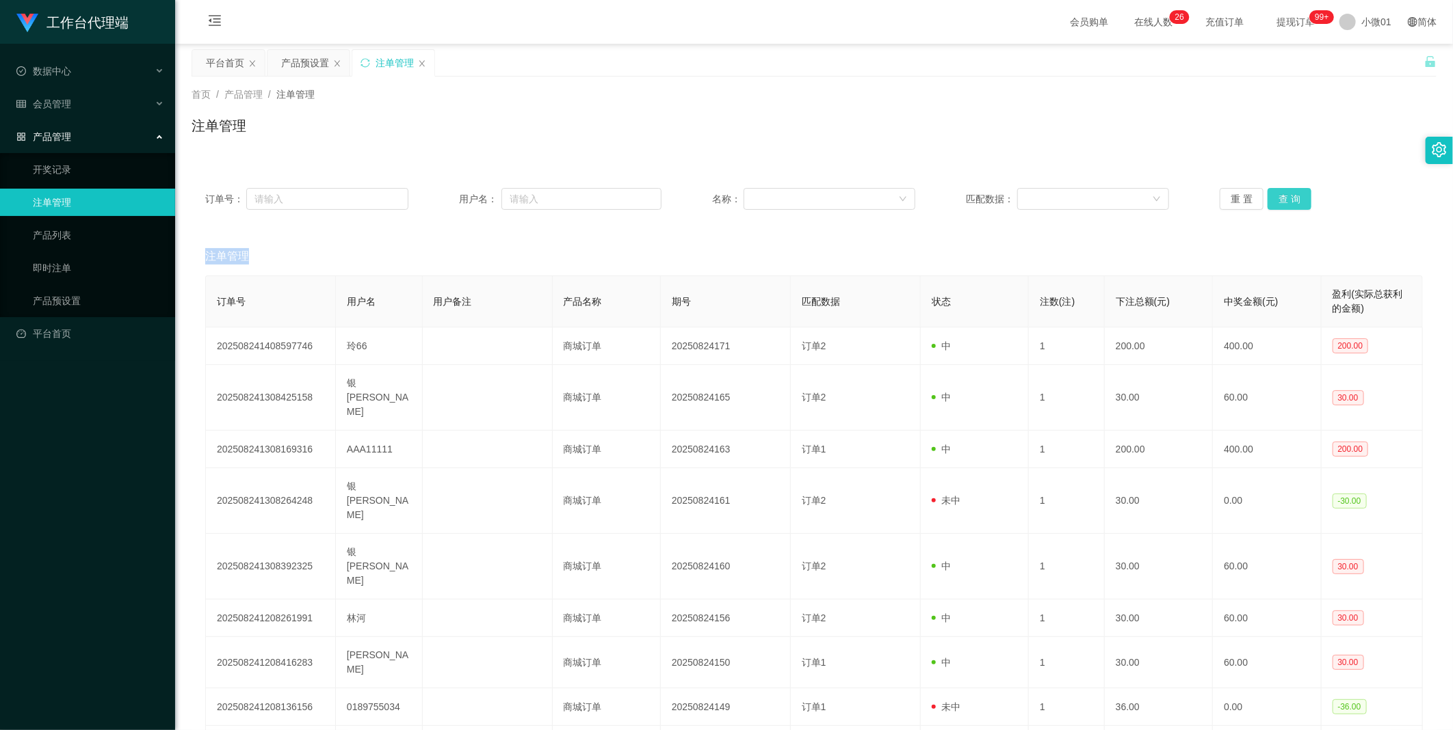
click at [1280, 200] on button "查 询" at bounding box center [1289, 199] width 44 height 22
click at [1280, 200] on div "重 置 查 询" at bounding box center [1320, 199] width 203 height 22
click at [1280, 200] on button "查 询" at bounding box center [1289, 199] width 44 height 22
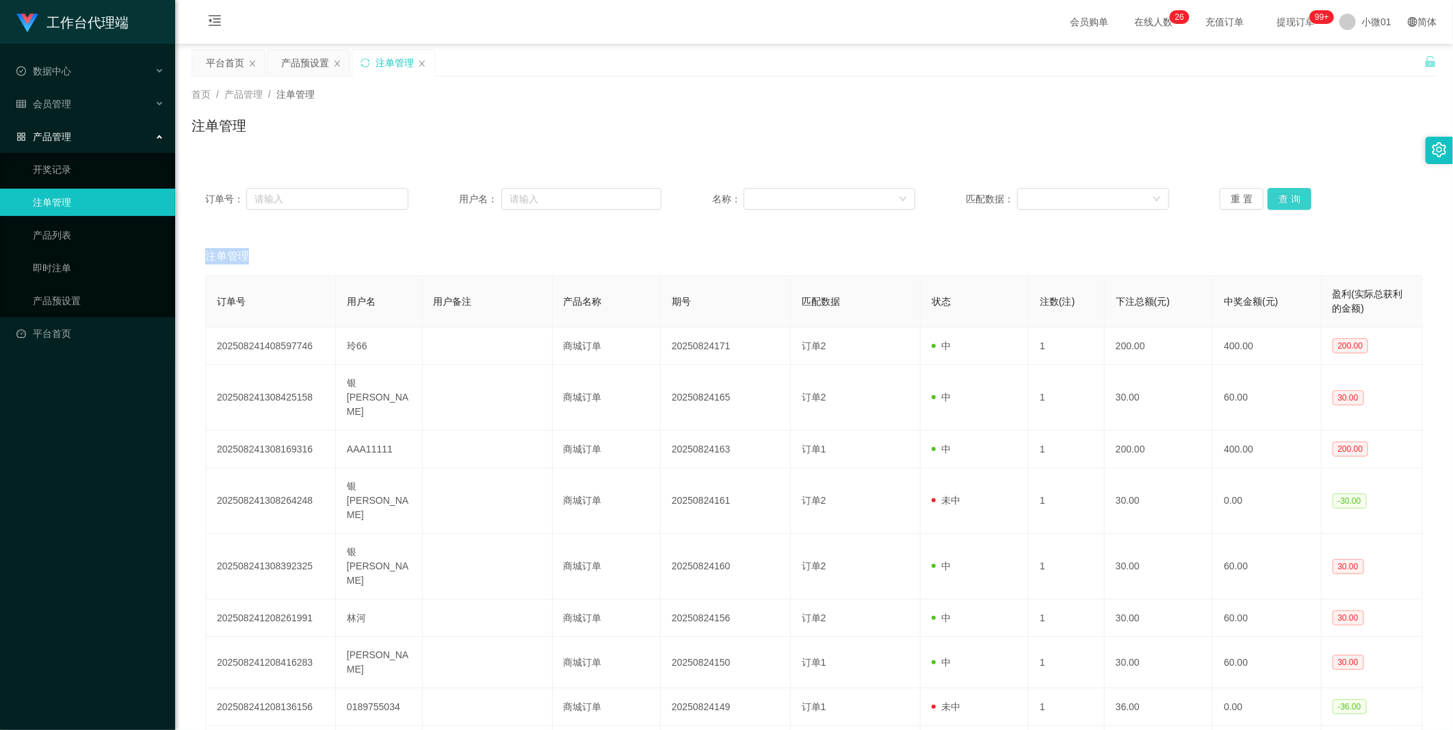
click at [1280, 200] on button "查 询" at bounding box center [1289, 199] width 44 height 22
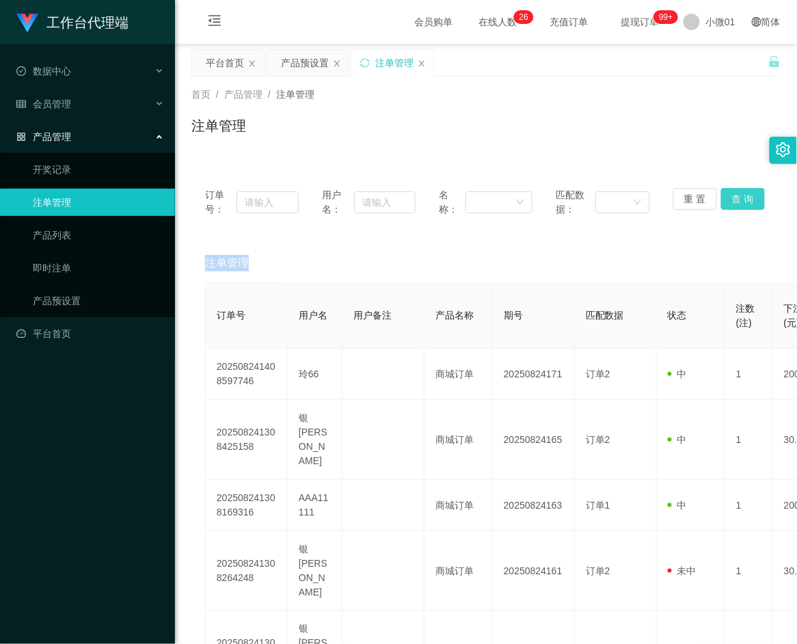
click at [726, 189] on button "查 询" at bounding box center [743, 199] width 44 height 22
click at [726, 189] on div "重 置 查 询" at bounding box center [721, 202] width 94 height 29
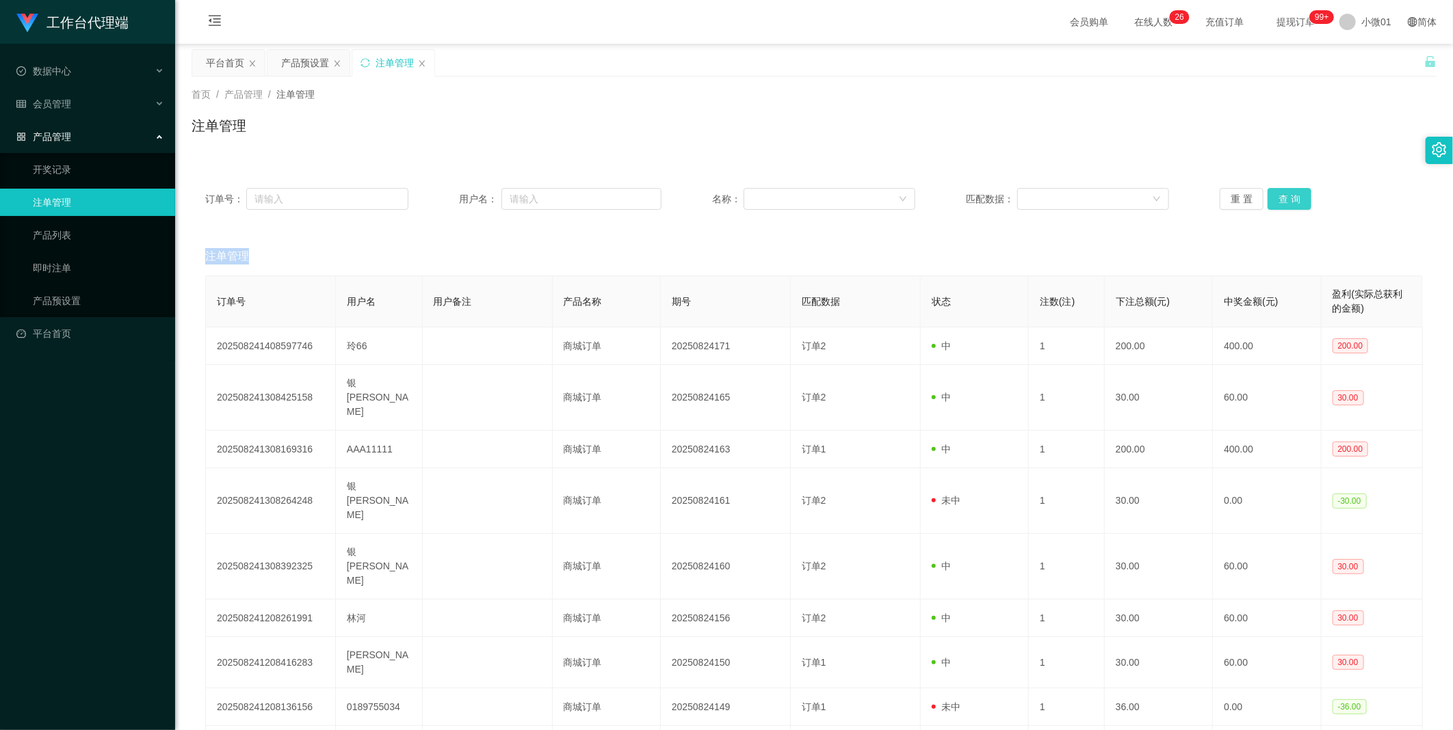
click at [1295, 191] on button "查 询" at bounding box center [1289, 199] width 44 height 22
click at [1295, 191] on div "重 置 查 询" at bounding box center [1320, 199] width 203 height 22
click at [1295, 191] on button "查 询" at bounding box center [1289, 199] width 44 height 22
click at [1295, 191] on div "重 置 查 询" at bounding box center [1320, 199] width 203 height 22
click at [1295, 191] on button "查 询" at bounding box center [1289, 199] width 44 height 22
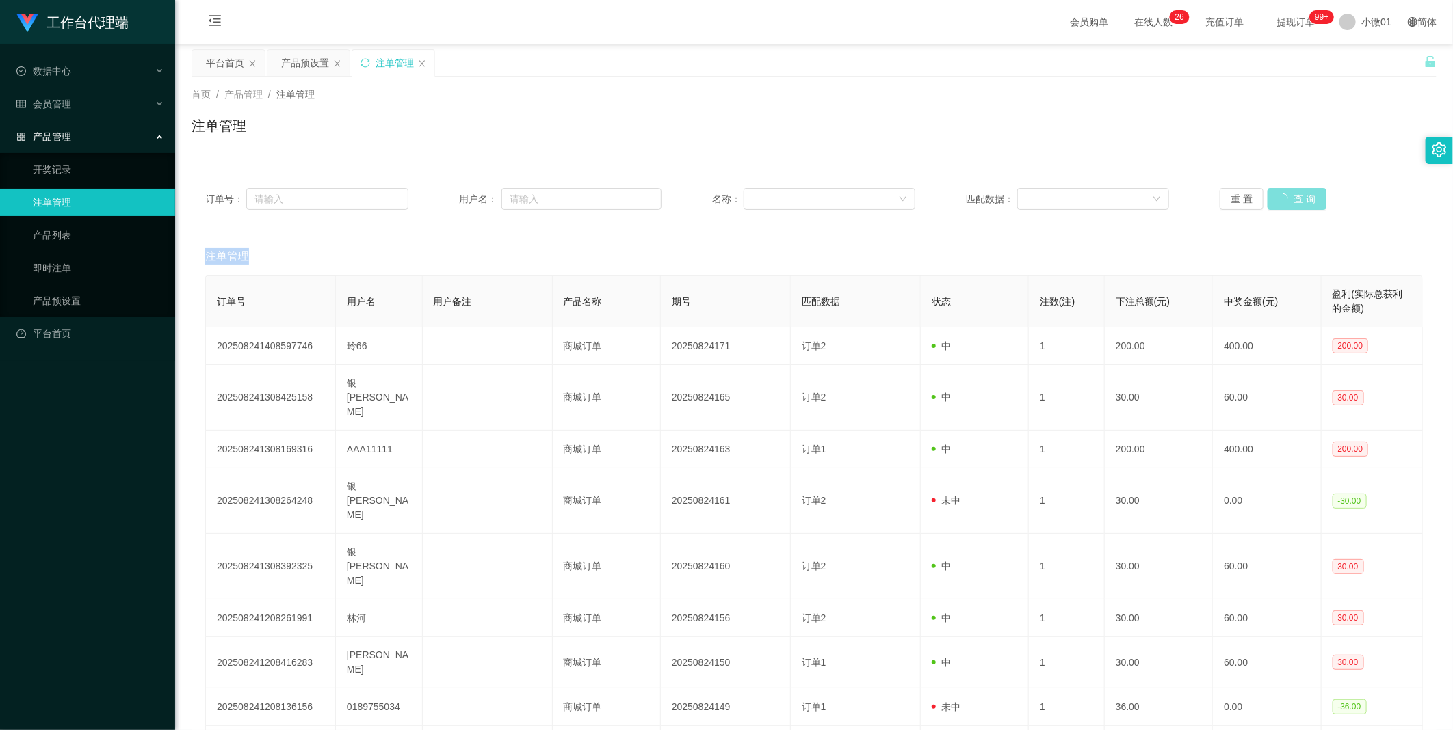
click at [1295, 191] on div "重 置 查 询" at bounding box center [1320, 199] width 203 height 22
click at [1295, 191] on button "查 询" at bounding box center [1289, 199] width 44 height 22
click at [1295, 191] on div "重 置 查 询" at bounding box center [1320, 199] width 203 height 22
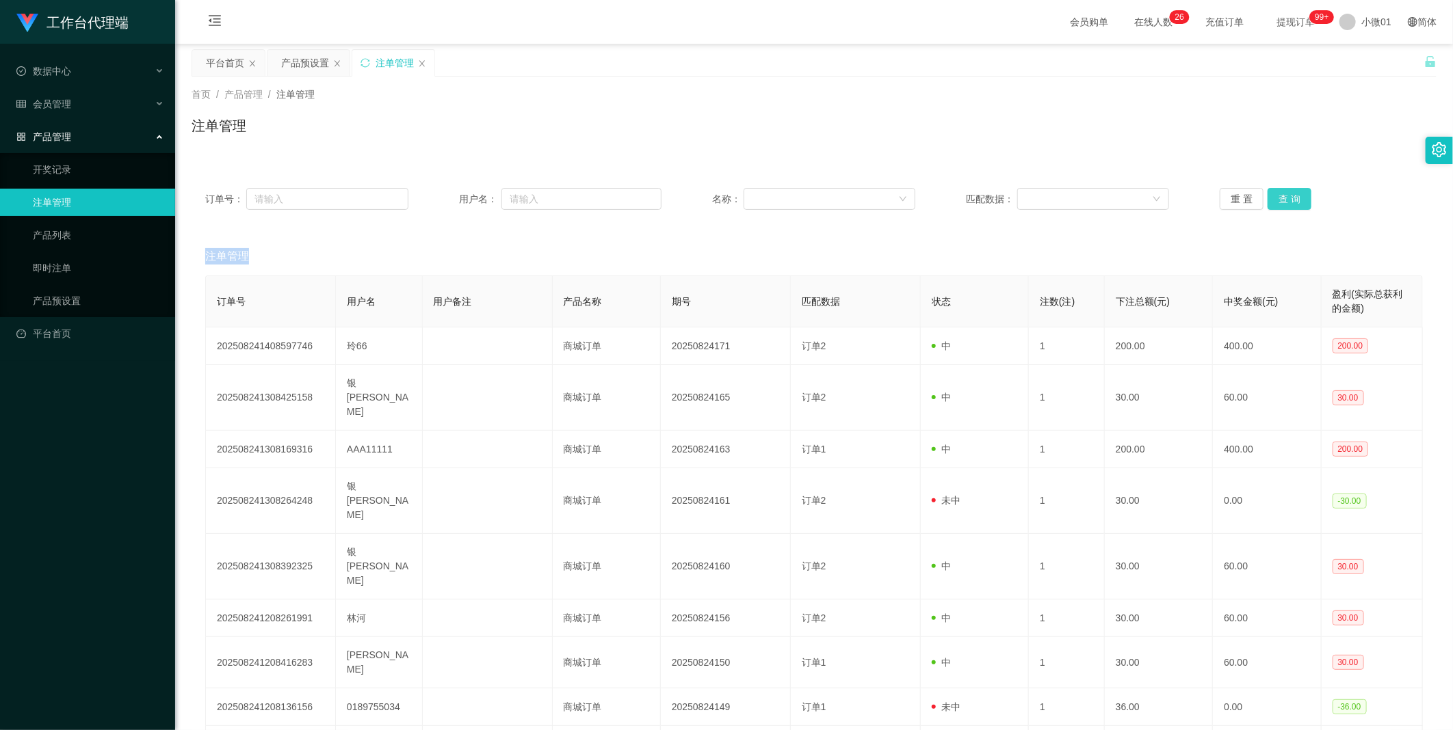
click at [1295, 191] on button "查 询" at bounding box center [1289, 199] width 44 height 22
click at [1283, 190] on button "查 询" at bounding box center [1289, 199] width 44 height 22
click at [1283, 190] on div "重 置 查 询" at bounding box center [1320, 199] width 203 height 22
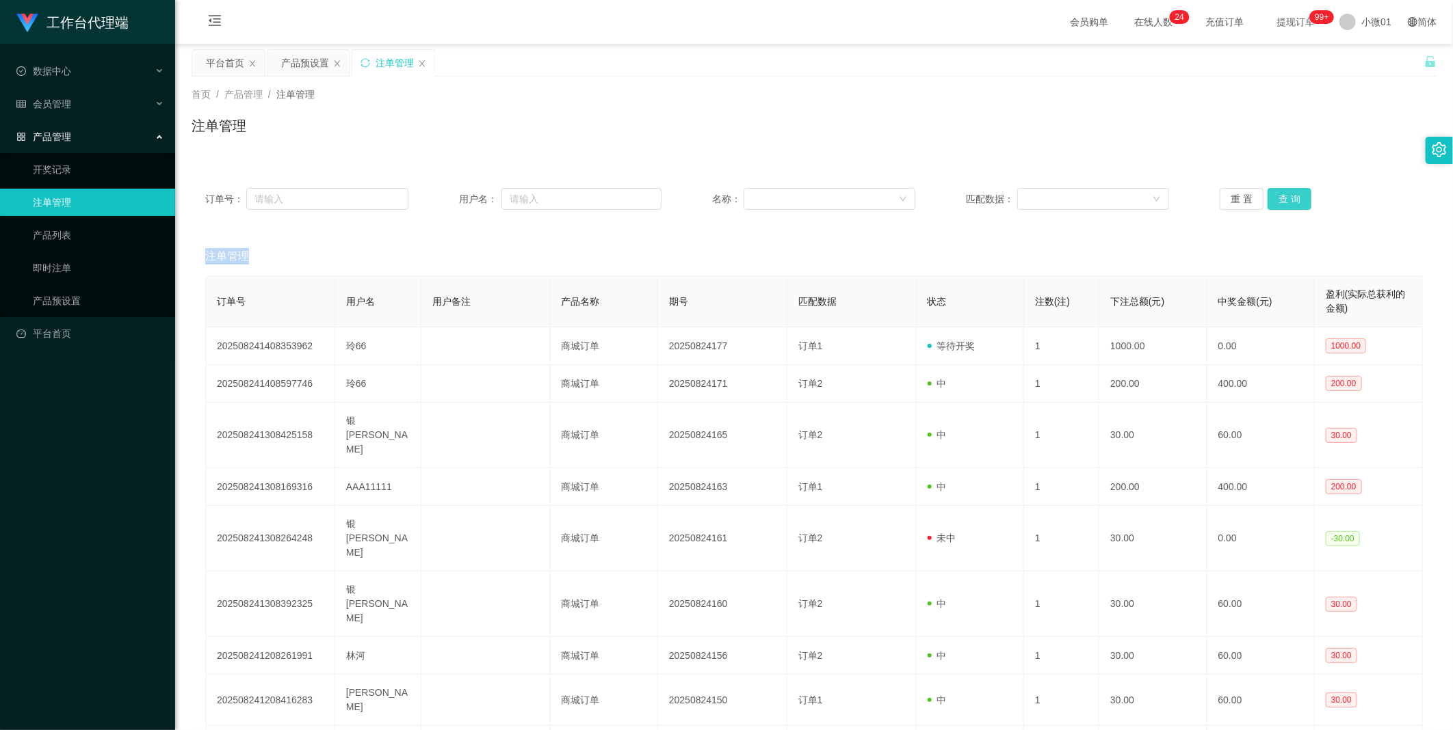
click at [1283, 190] on button "查 询" at bounding box center [1289, 199] width 44 height 22
click at [1283, 190] on button "查 询" at bounding box center [1296, 199] width 59 height 22
click at [1283, 190] on div "重 置 查 询" at bounding box center [1320, 199] width 203 height 22
click at [1283, 190] on button "查 询" at bounding box center [1289, 199] width 44 height 22
click at [1283, 190] on div "重 置 查 询" at bounding box center [1320, 199] width 203 height 22
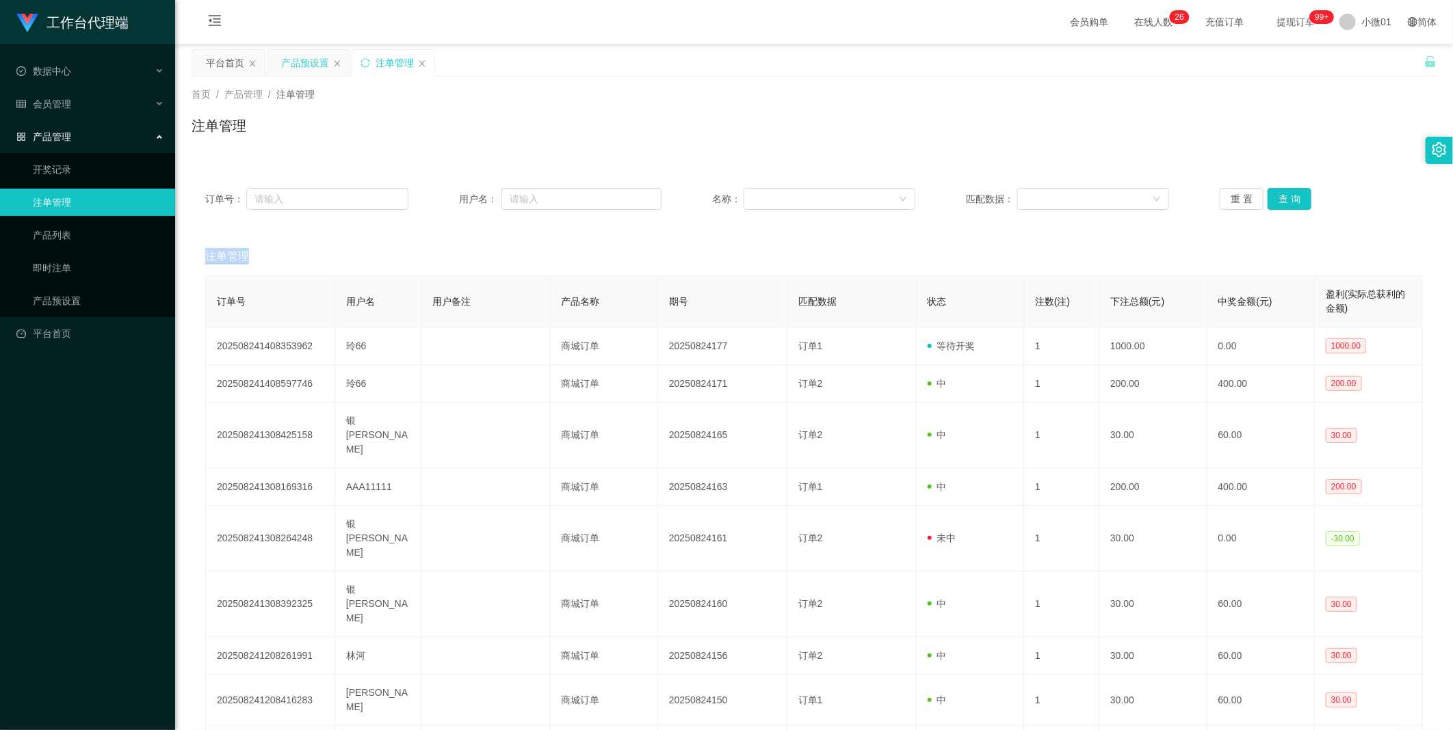
click at [315, 62] on div "产品预设置" at bounding box center [305, 63] width 48 height 26
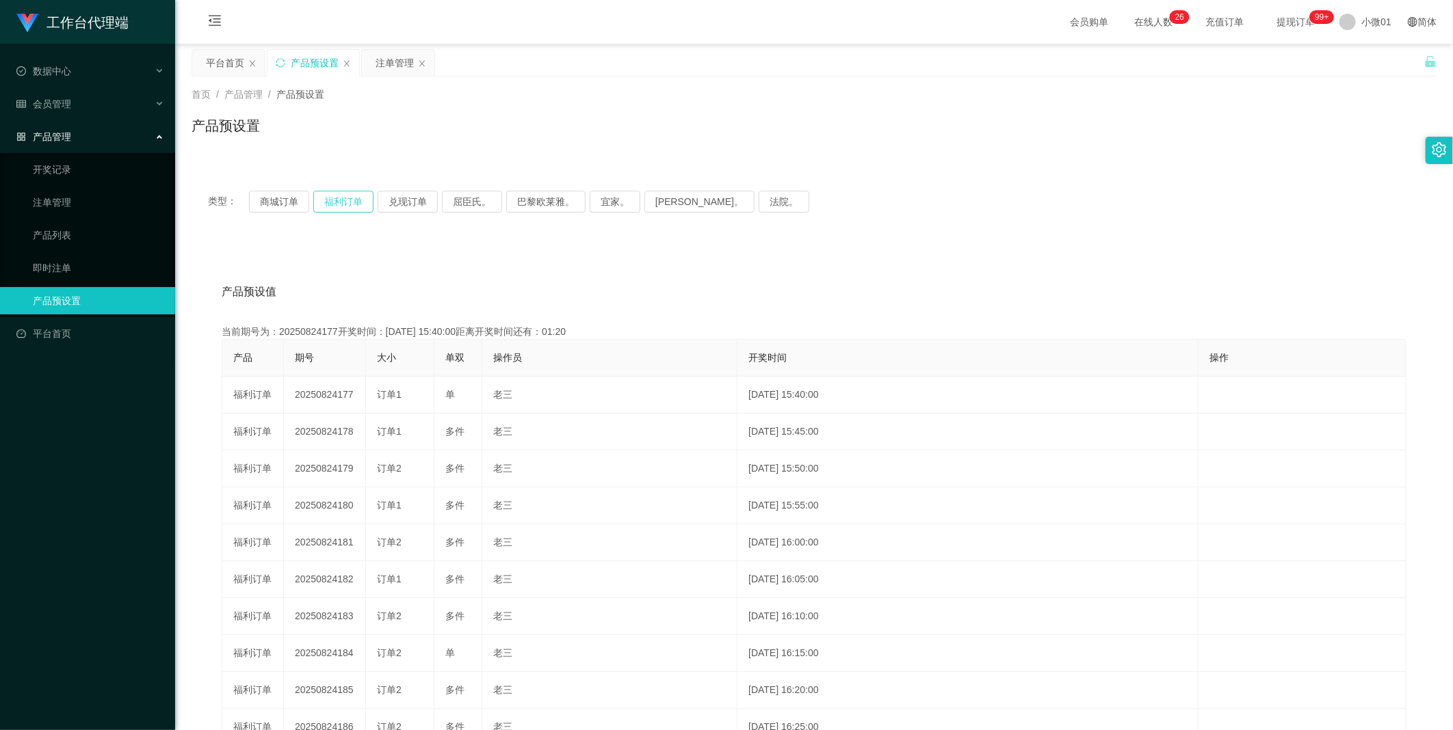
click at [319, 204] on button "福利订单" at bounding box center [343, 202] width 60 height 22
